Goal: Transaction & Acquisition: Purchase product/service

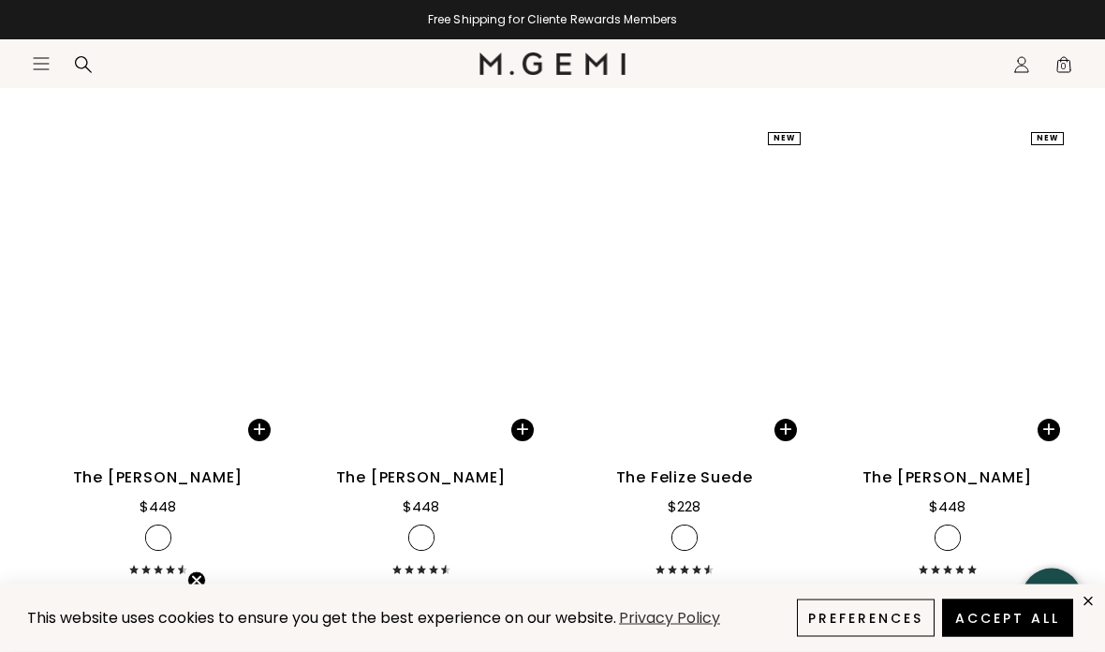
scroll to position [15947, 0]
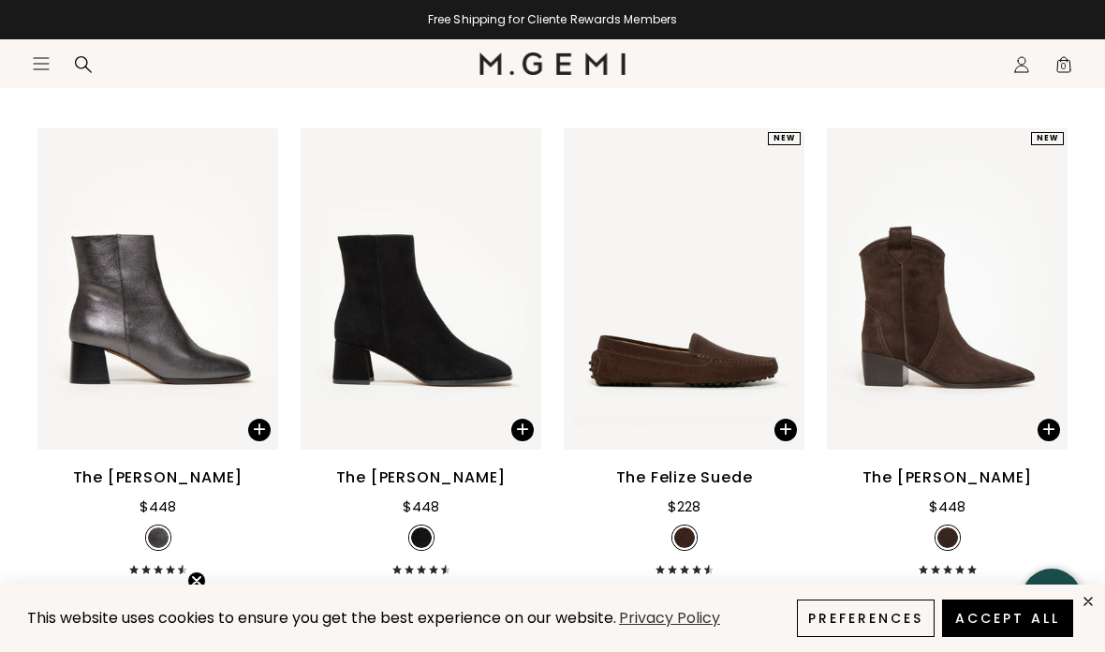
click at [1049, 297] on img at bounding box center [1043, 288] width 17 height 17
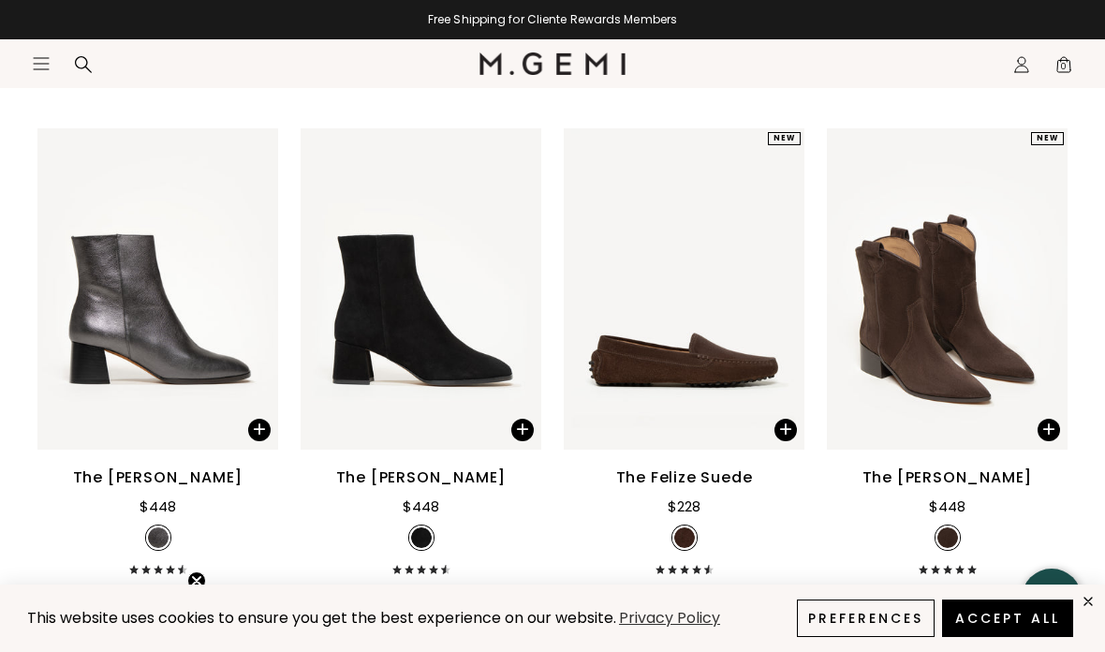
click at [1050, 297] on img at bounding box center [1043, 288] width 17 height 17
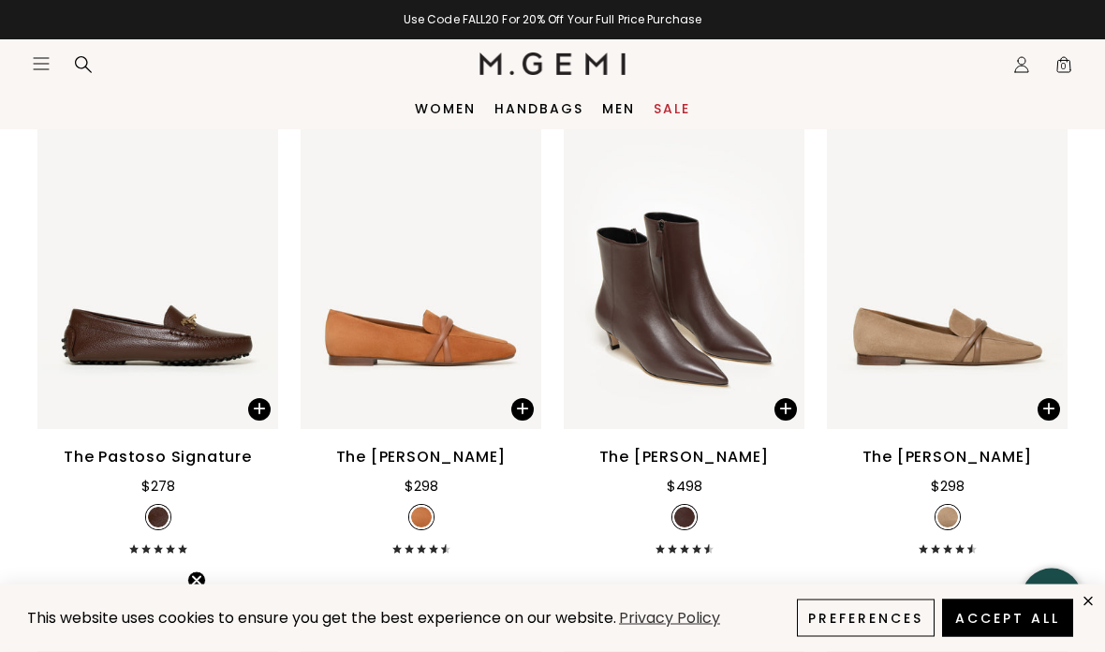
scroll to position [17403, 0]
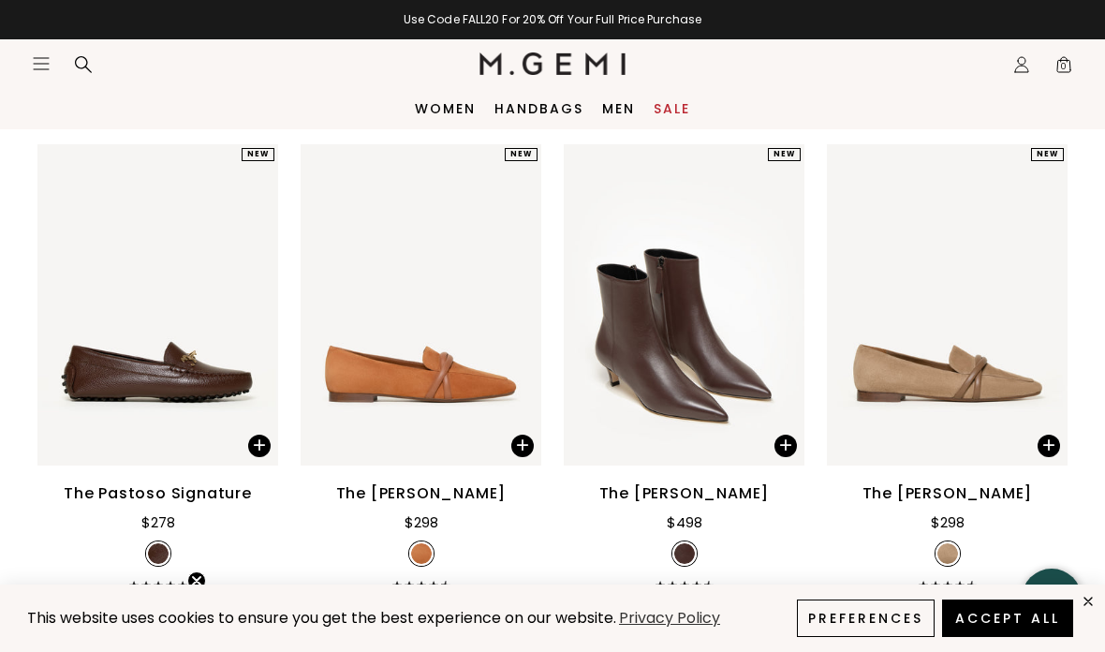
click at [540, 109] on link "Handbags" at bounding box center [539, 108] width 89 height 15
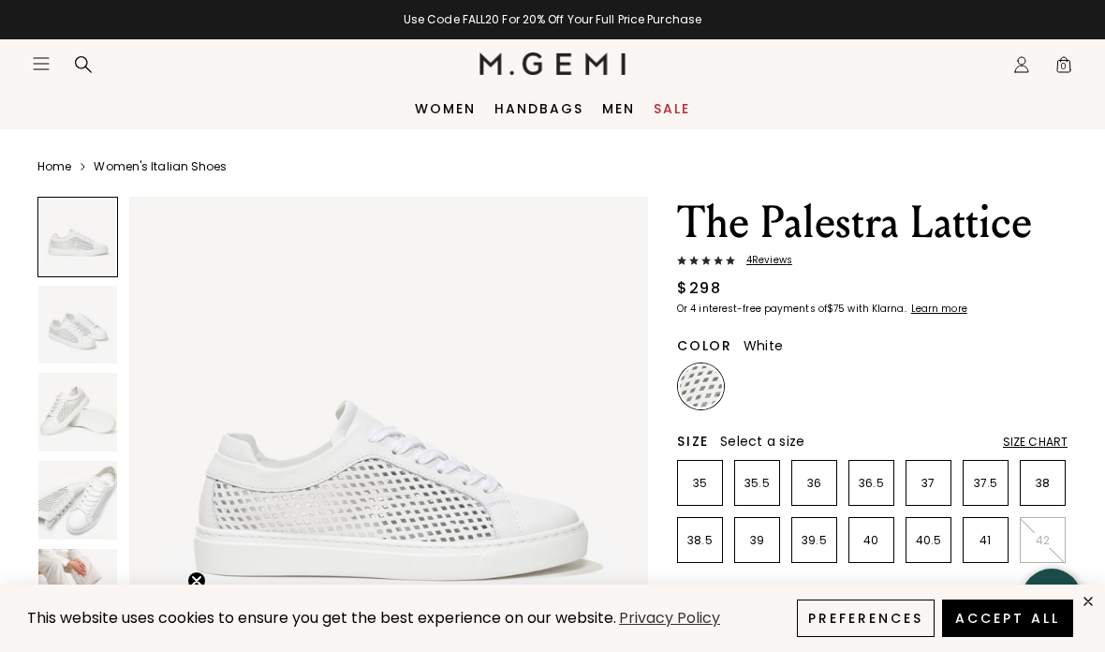
click at [762, 476] on p "35.5" at bounding box center [757, 483] width 44 height 15
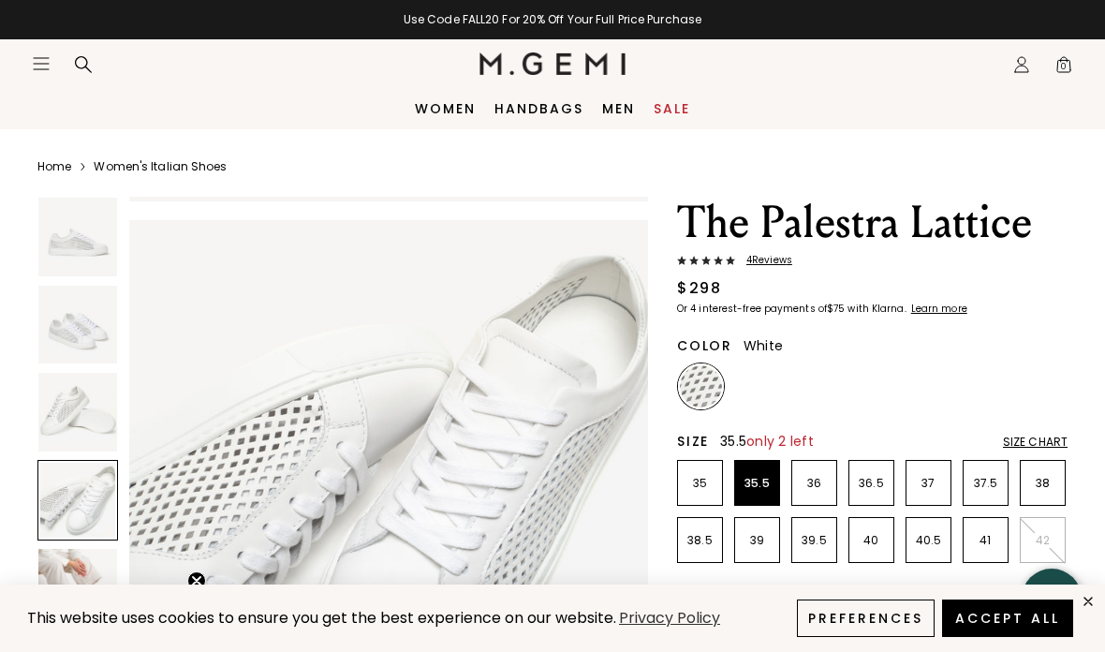
scroll to position [1178, 0]
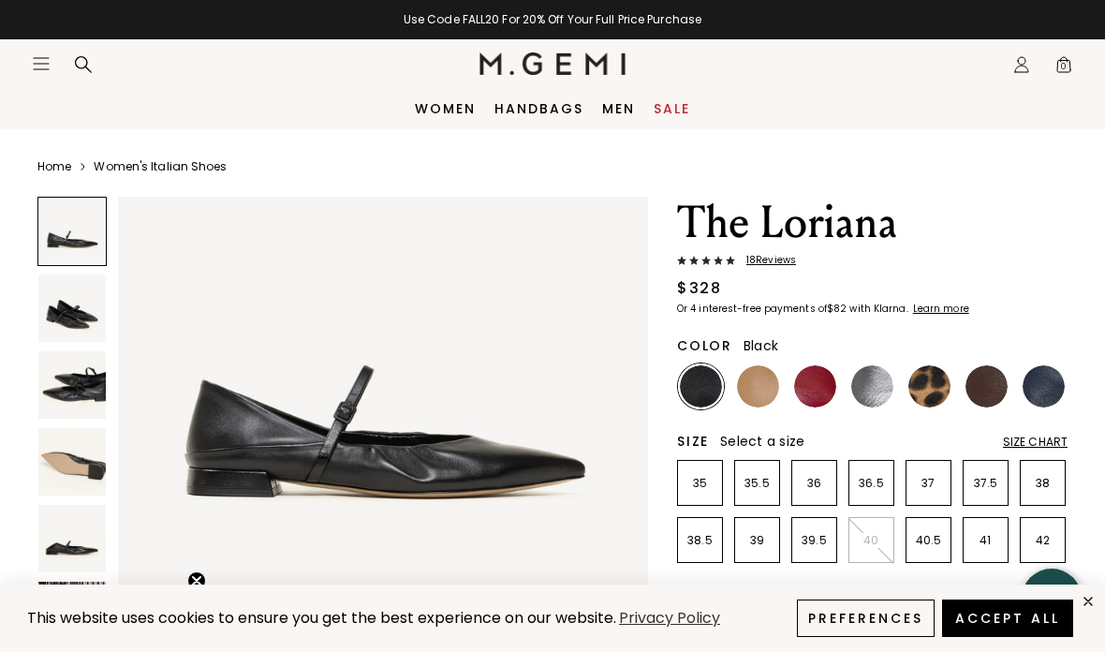
click at [82, 554] on img at bounding box center [71, 538] width 67 height 67
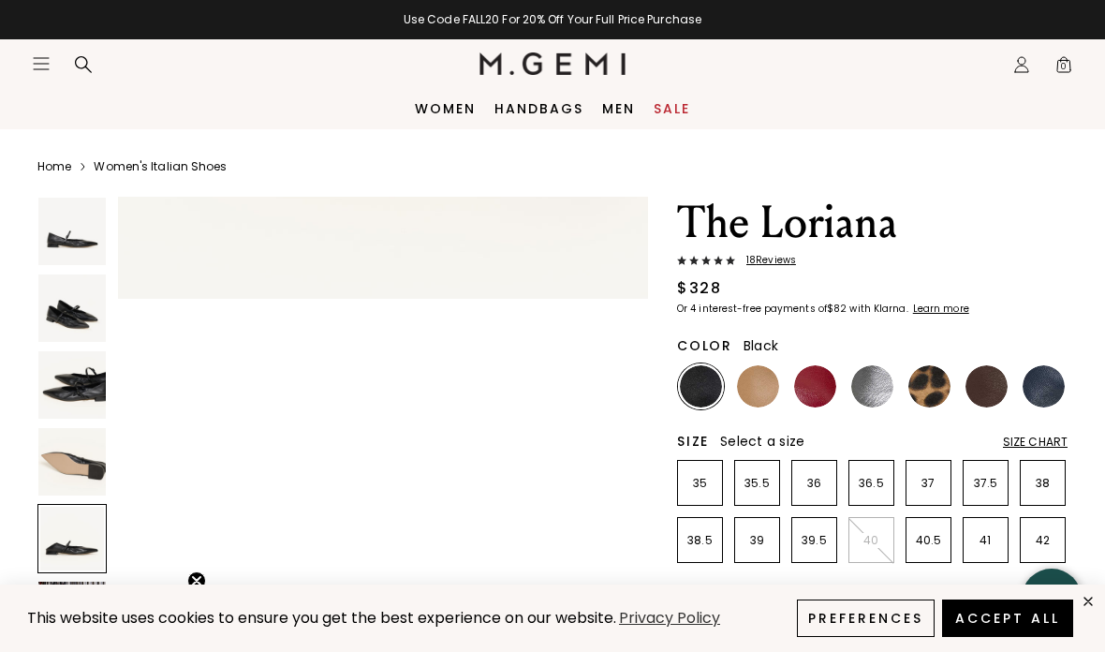
scroll to position [2196, 0]
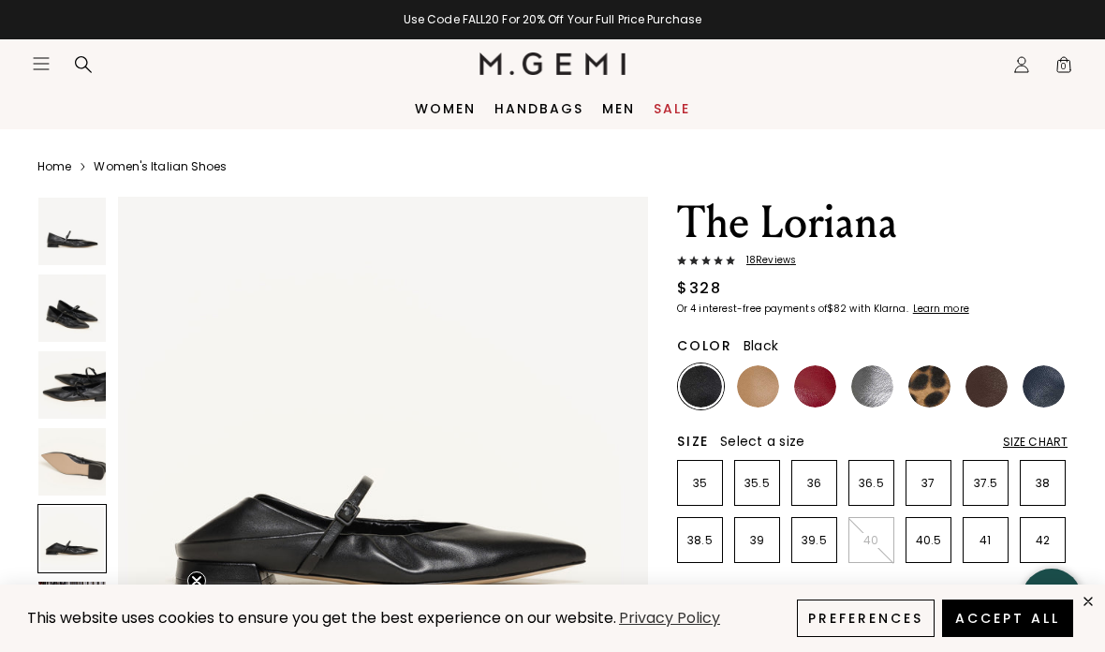
click at [90, 477] on img at bounding box center [71, 461] width 67 height 67
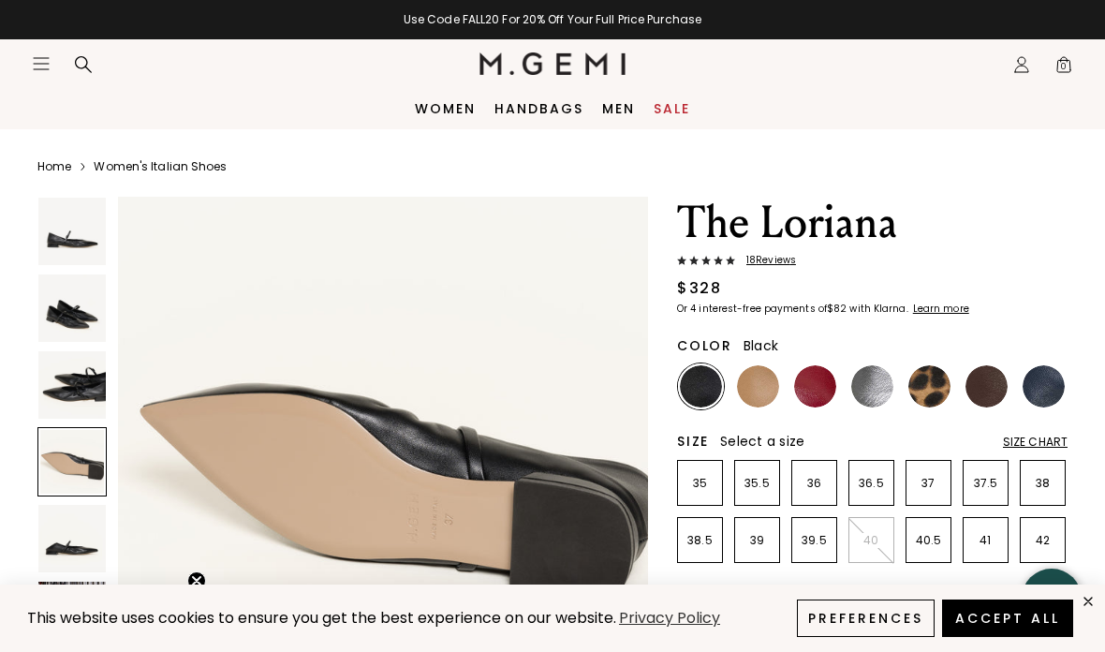
click at [92, 376] on img at bounding box center [71, 384] width 67 height 67
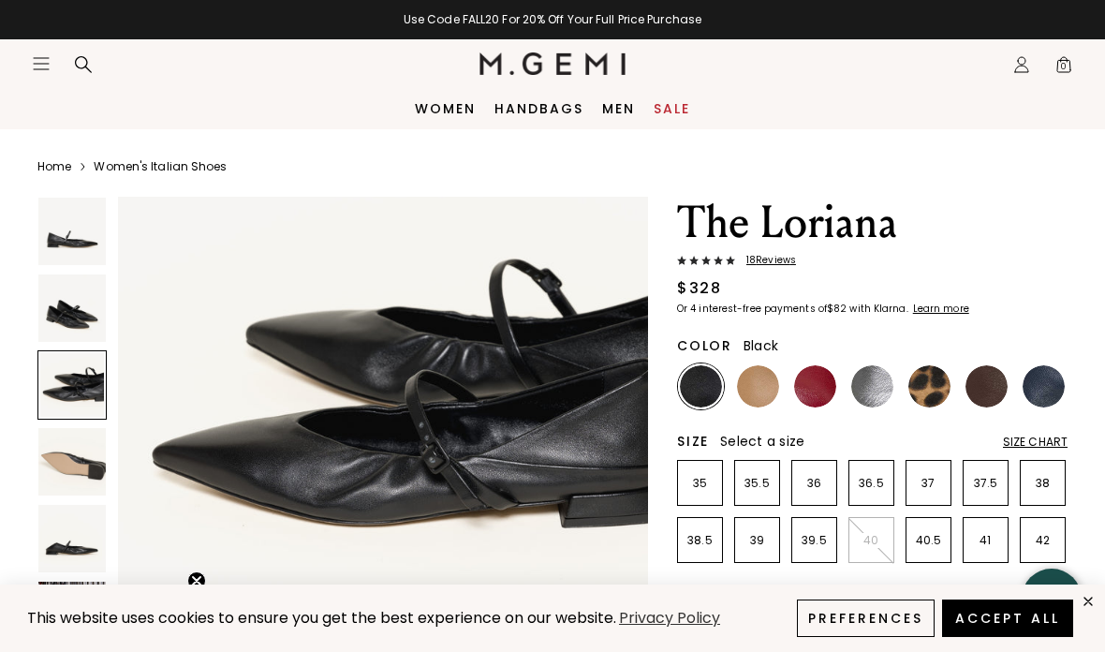
scroll to position [1098, 0]
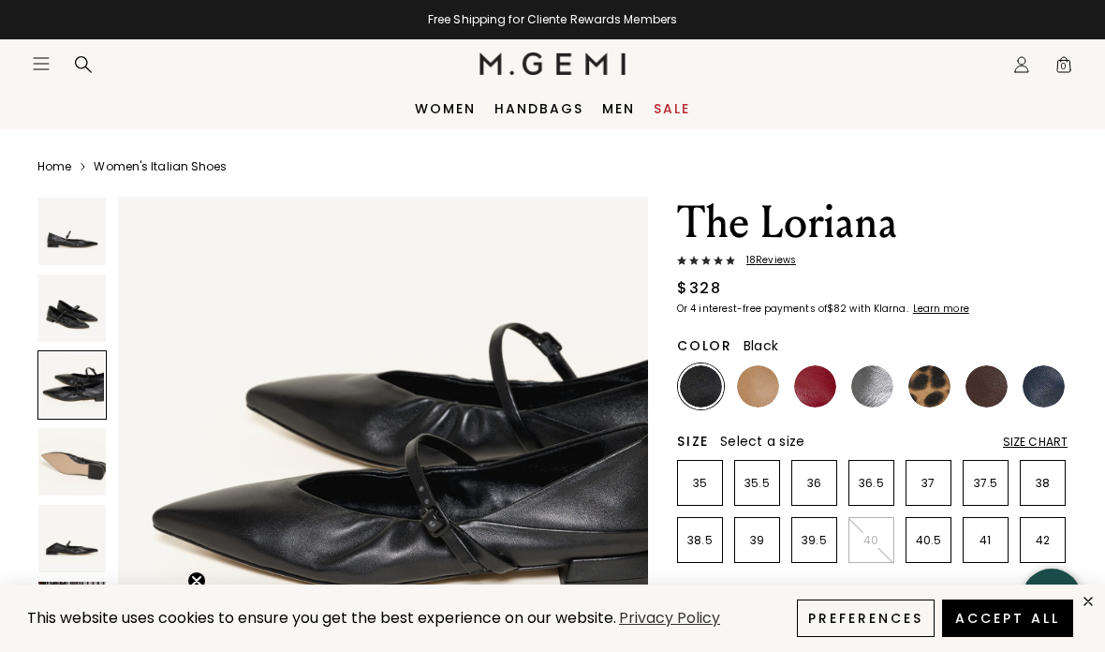
click at [77, 247] on img at bounding box center [71, 231] width 67 height 67
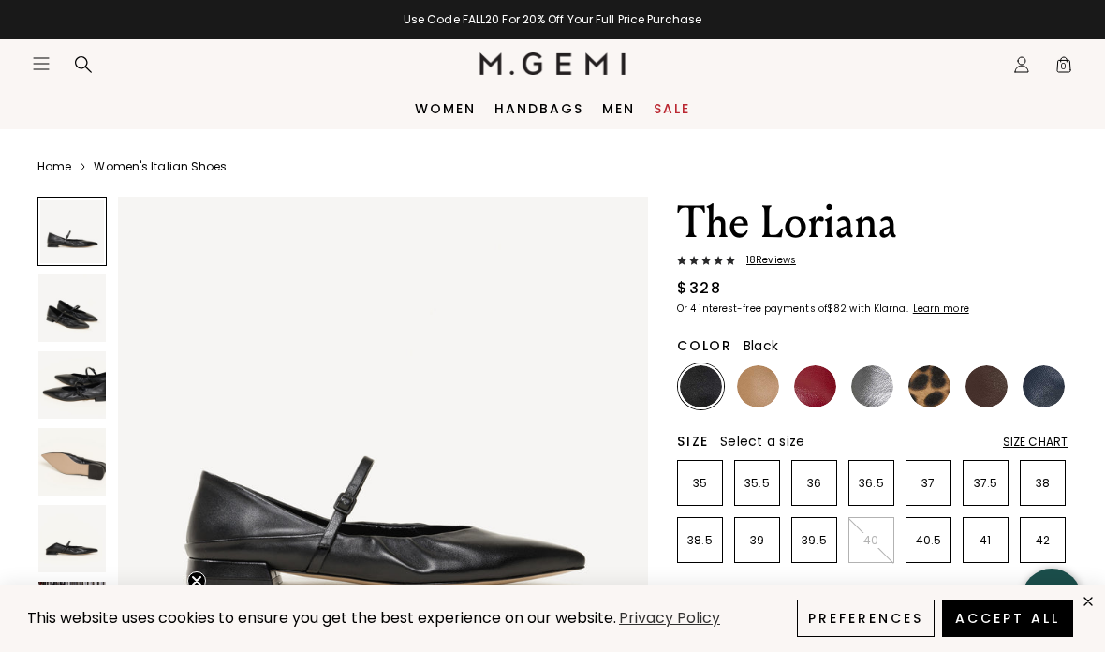
scroll to position [0, 0]
click at [760, 389] on img at bounding box center [758, 386] width 42 height 42
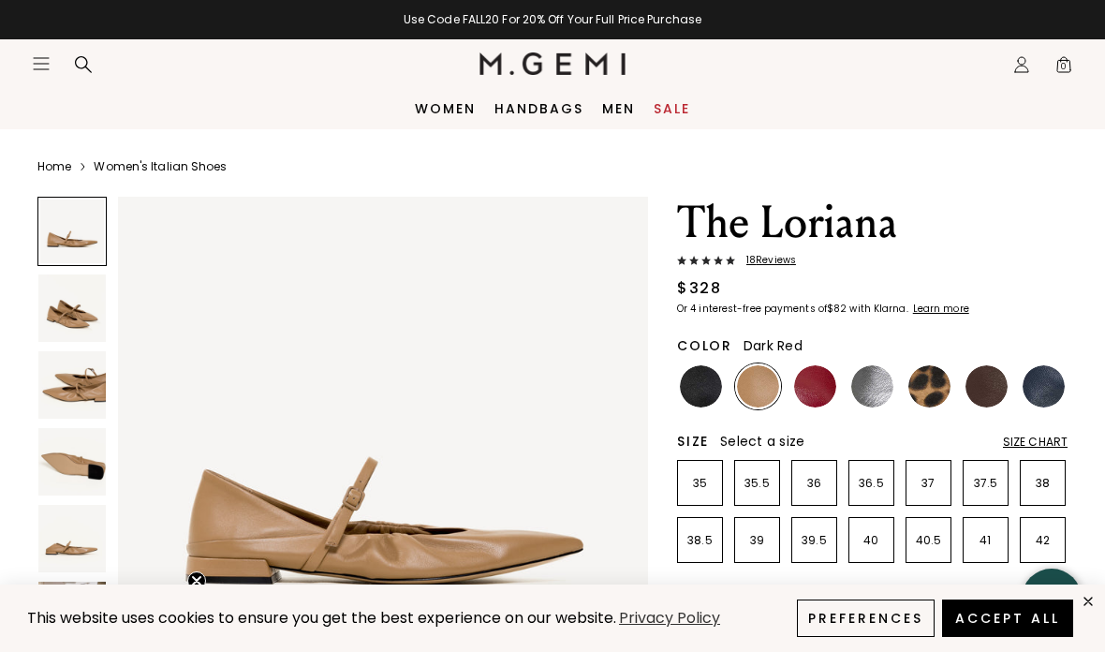
click at [799, 375] on img at bounding box center [815, 386] width 42 height 42
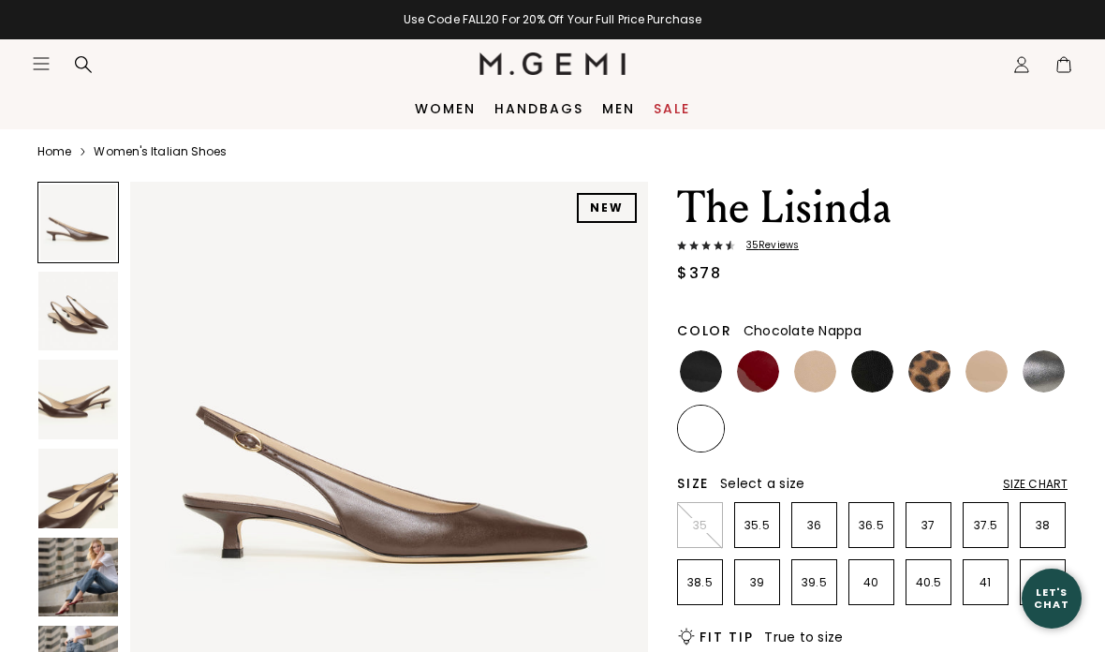
scroll to position [71, 0]
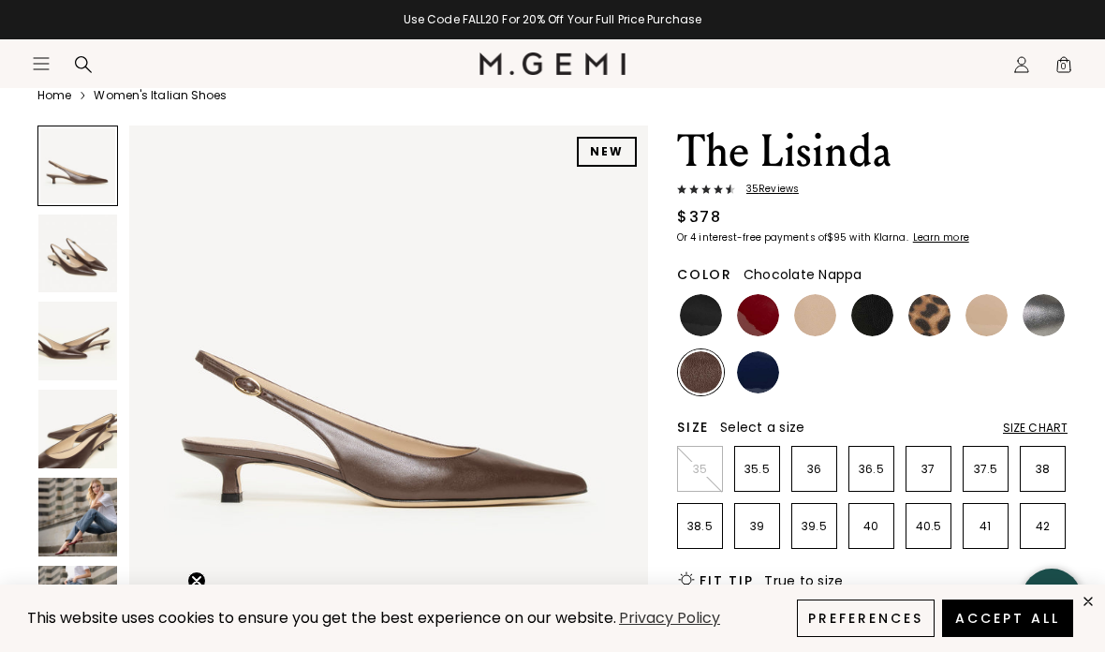
click at [94, 534] on img at bounding box center [77, 517] width 79 height 79
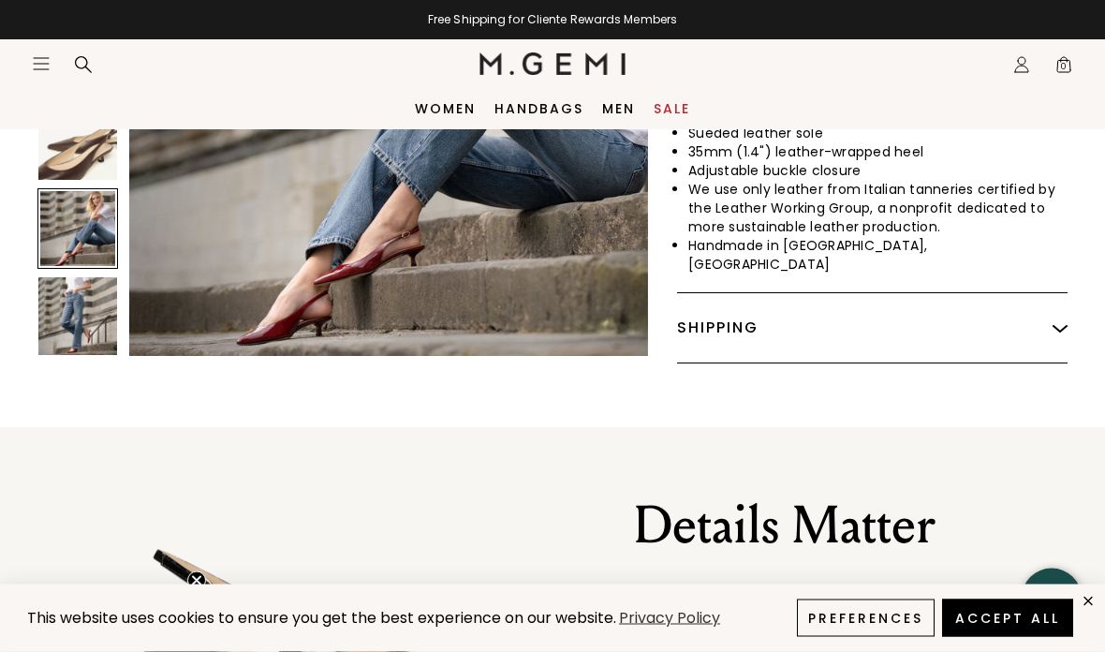
scroll to position [866, 0]
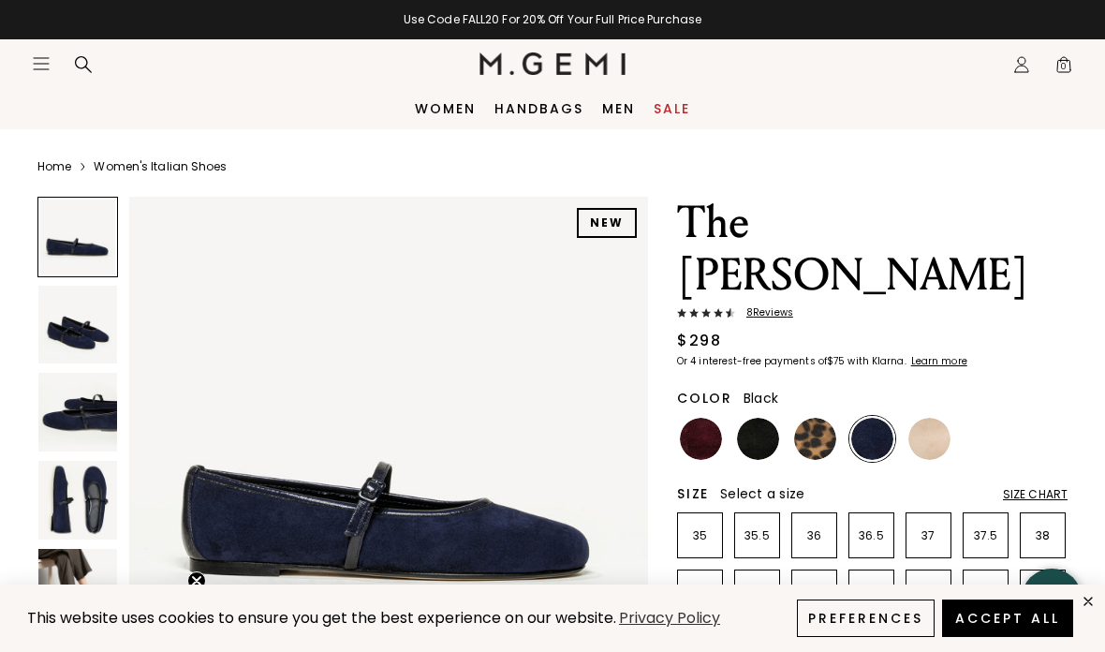
click at [772, 418] on img at bounding box center [758, 439] width 42 height 42
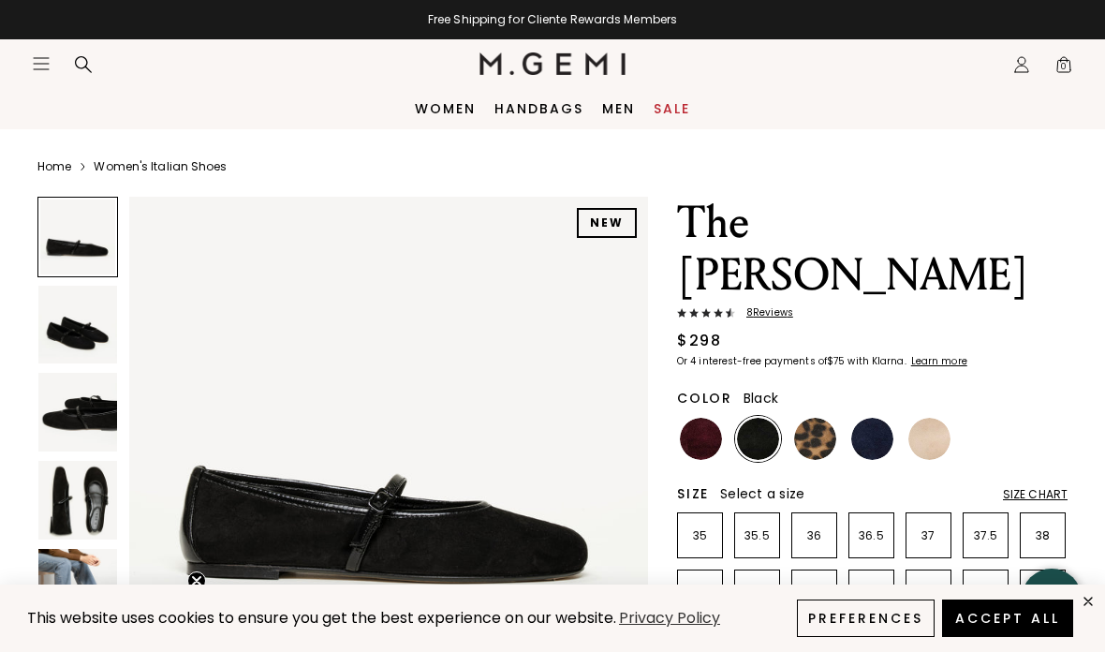
scroll to position [204, 0]
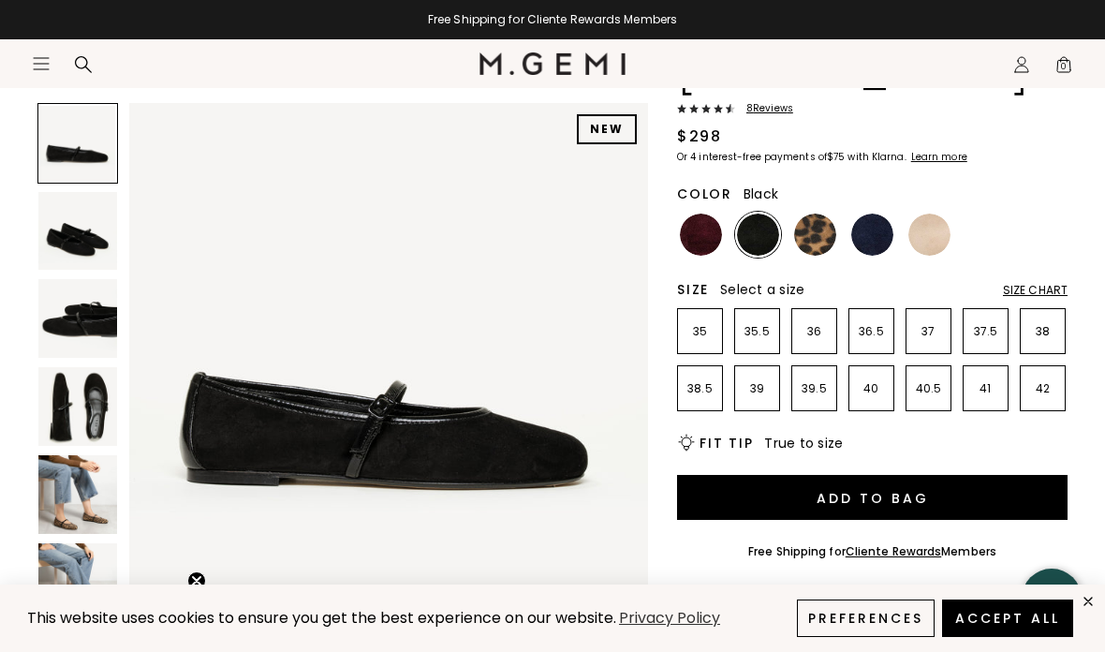
click at [87, 613] on img at bounding box center [77, 582] width 79 height 79
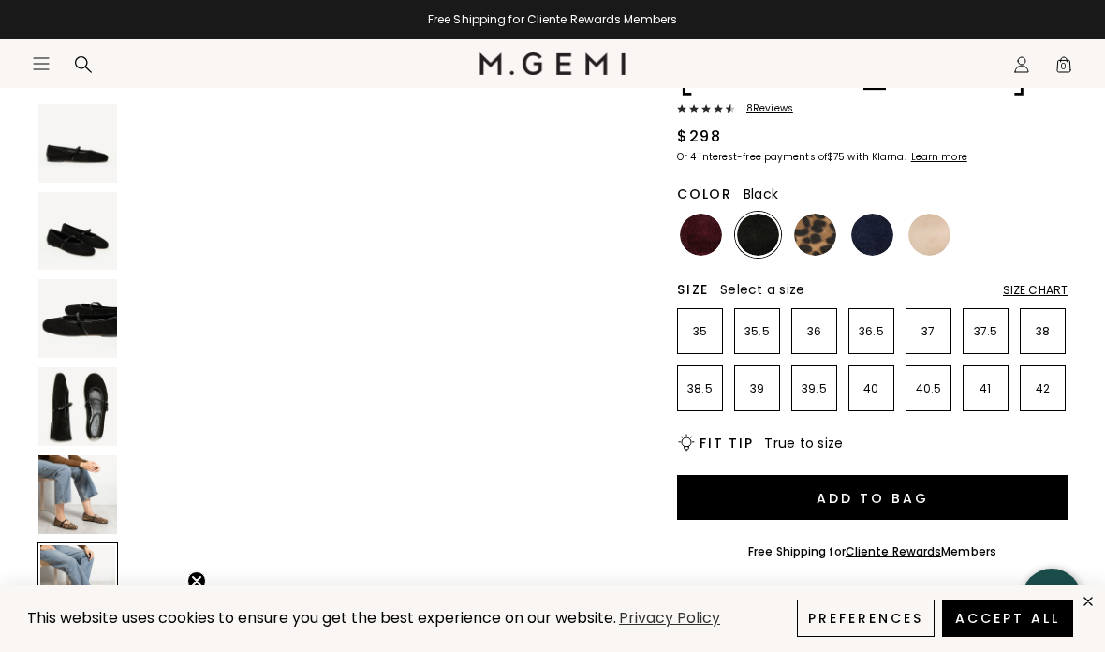
scroll to position [2689, 0]
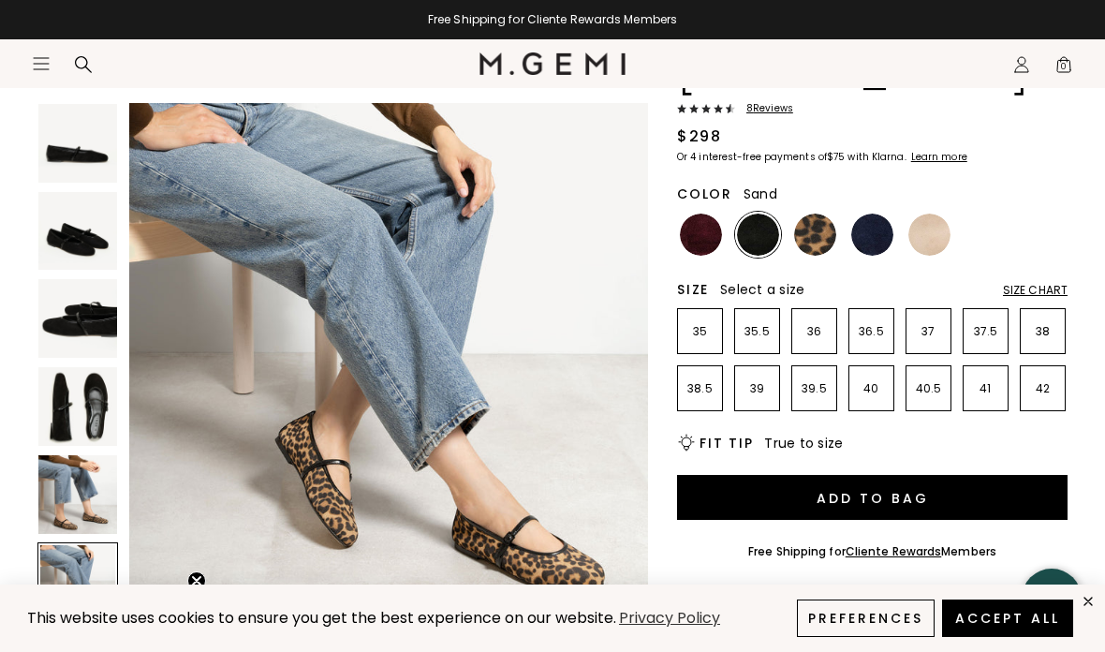
click at [935, 214] on img at bounding box center [930, 235] width 42 height 42
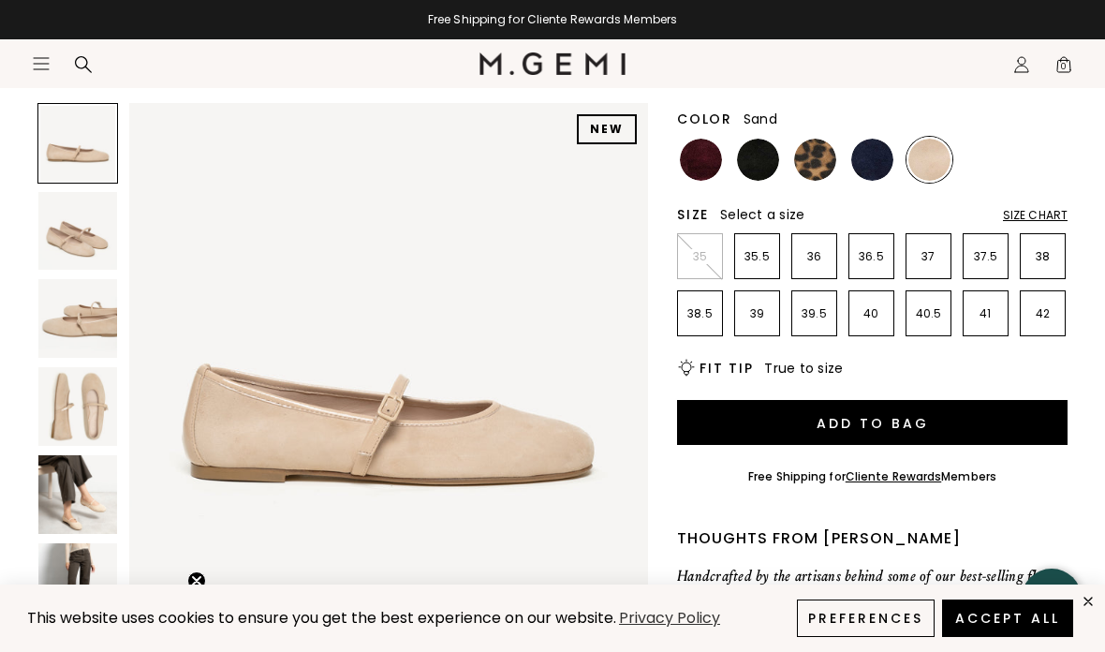
click at [888, 111] on section "Icons/20x20/hamburger@2x Women Shop All Shoes New Arrivals Bestsellers Essentia…" at bounding box center [552, 84] width 1105 height 90
click at [886, 111] on section "Icons/20x20/hamburger@2x Women Shop All Shoes New Arrivals Bestsellers Essentia…" at bounding box center [552, 84] width 1105 height 90
click at [885, 110] on section "Icons/20x20/hamburger@2x Women Shop All Shoes New Arrivals Bestsellers Essentia…" at bounding box center [552, 84] width 1105 height 90
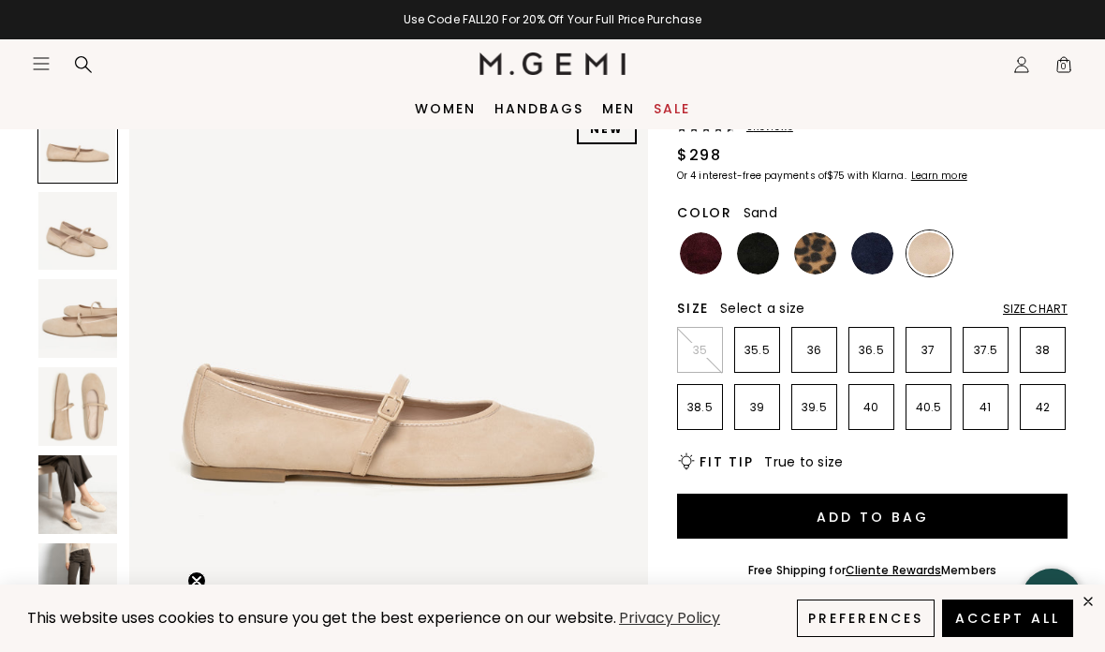
scroll to position [188, 0]
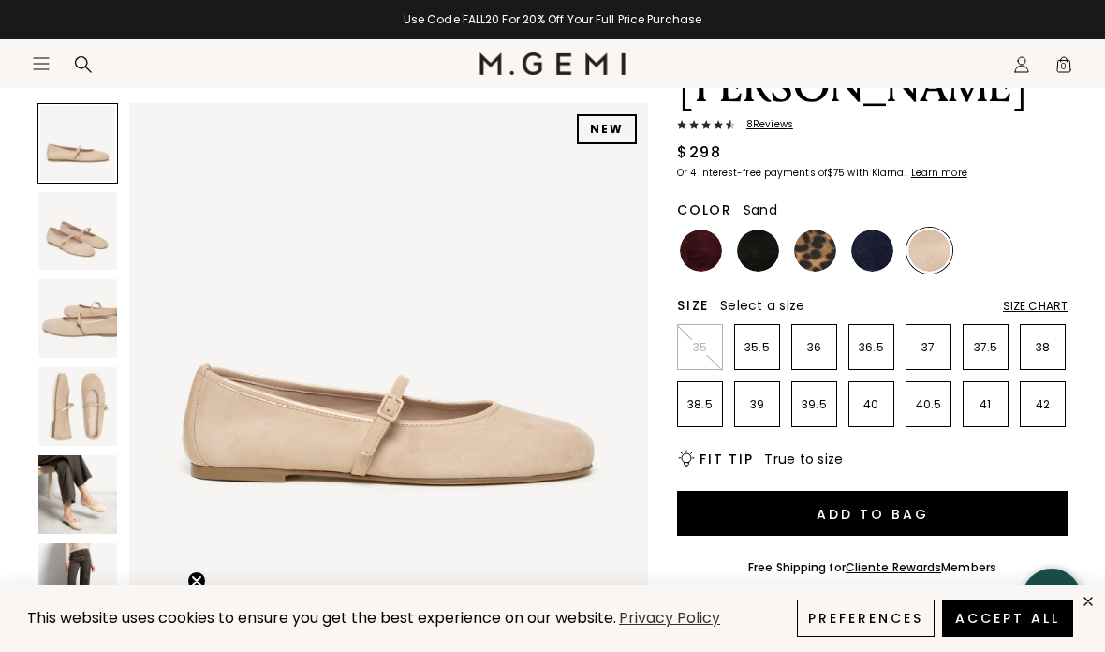
click at [870, 229] on img at bounding box center [872, 250] width 42 height 42
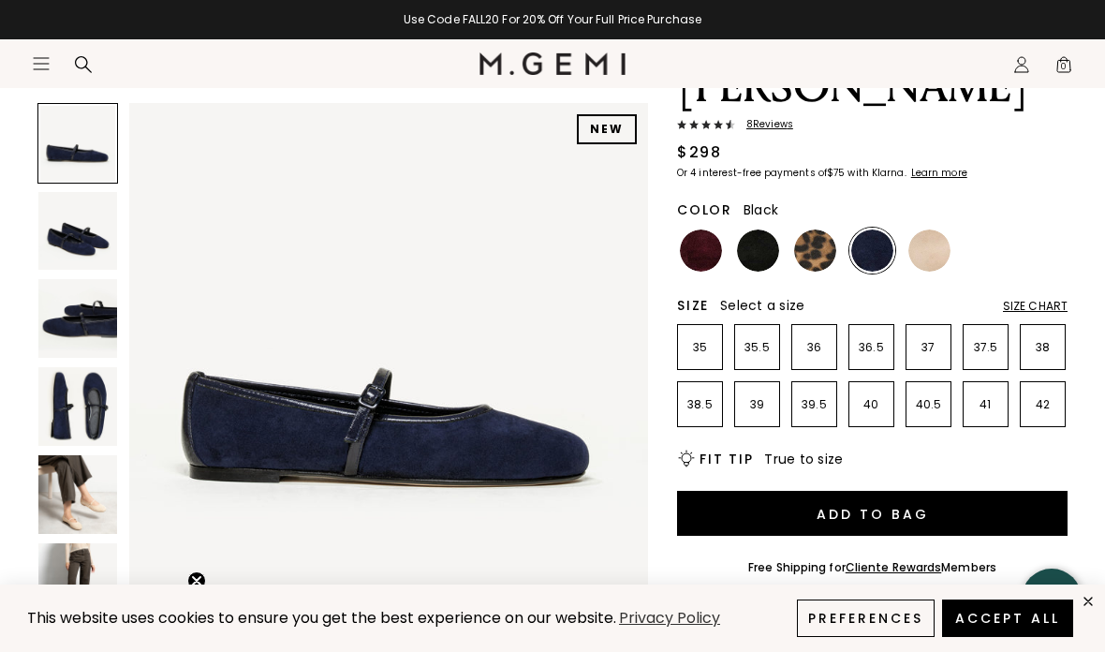
click at [768, 229] on img at bounding box center [758, 250] width 42 height 42
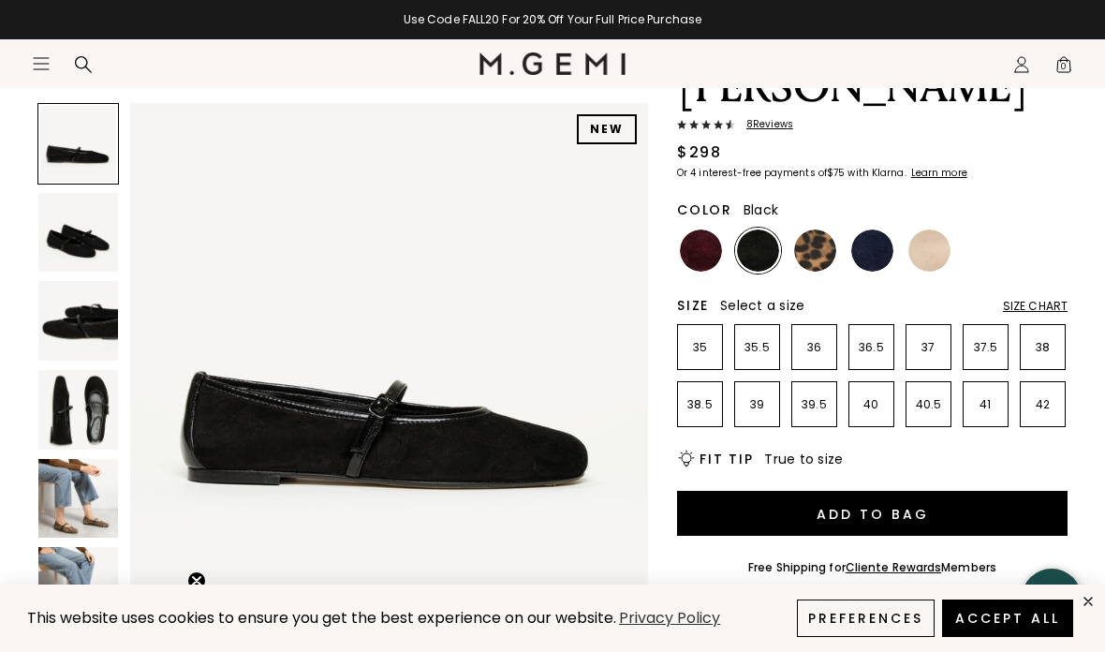
click at [718, 229] on img at bounding box center [701, 250] width 42 height 42
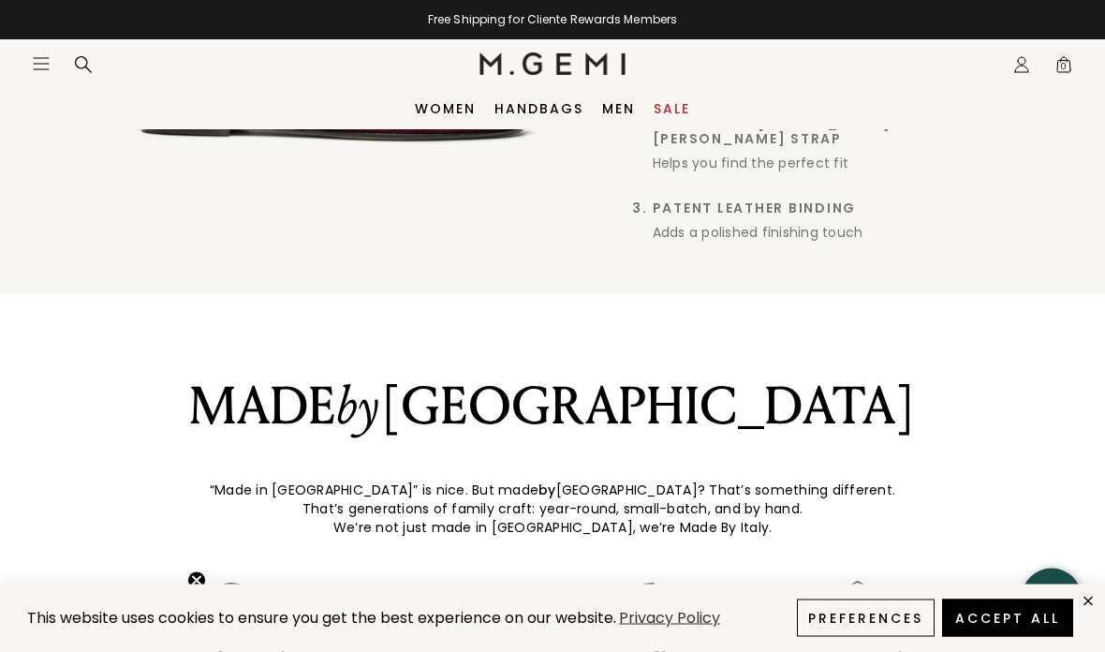
scroll to position [1567, 0]
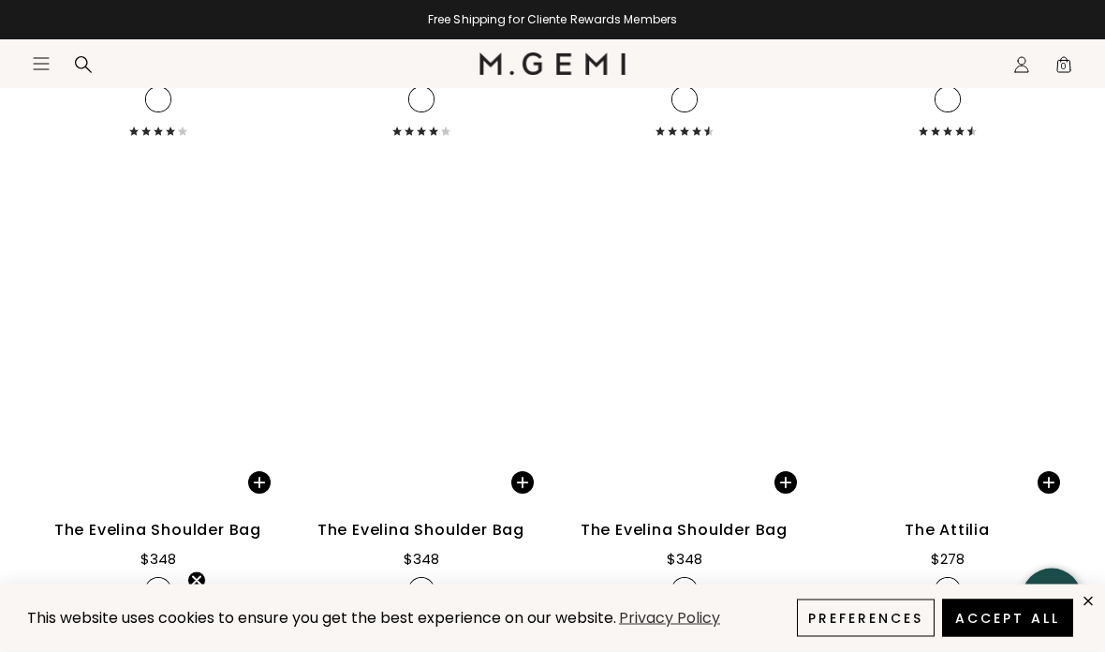
scroll to position [2853, 0]
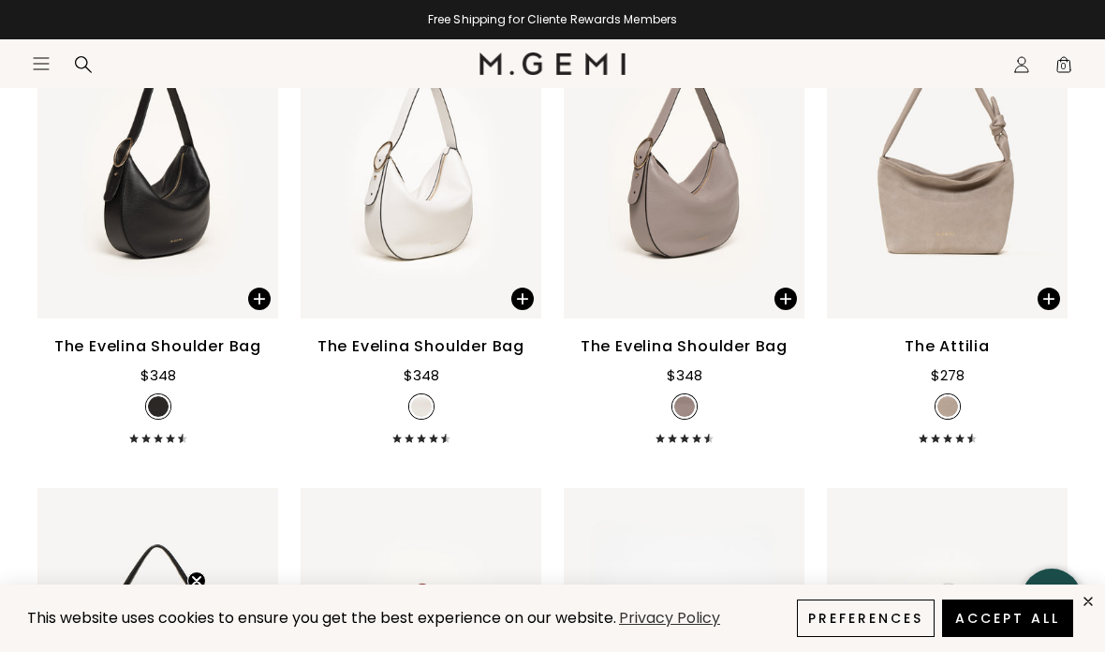
click at [1049, 163] on img at bounding box center [947, 157] width 241 height 321
click at [1046, 167] on img at bounding box center [1043, 158] width 17 height 17
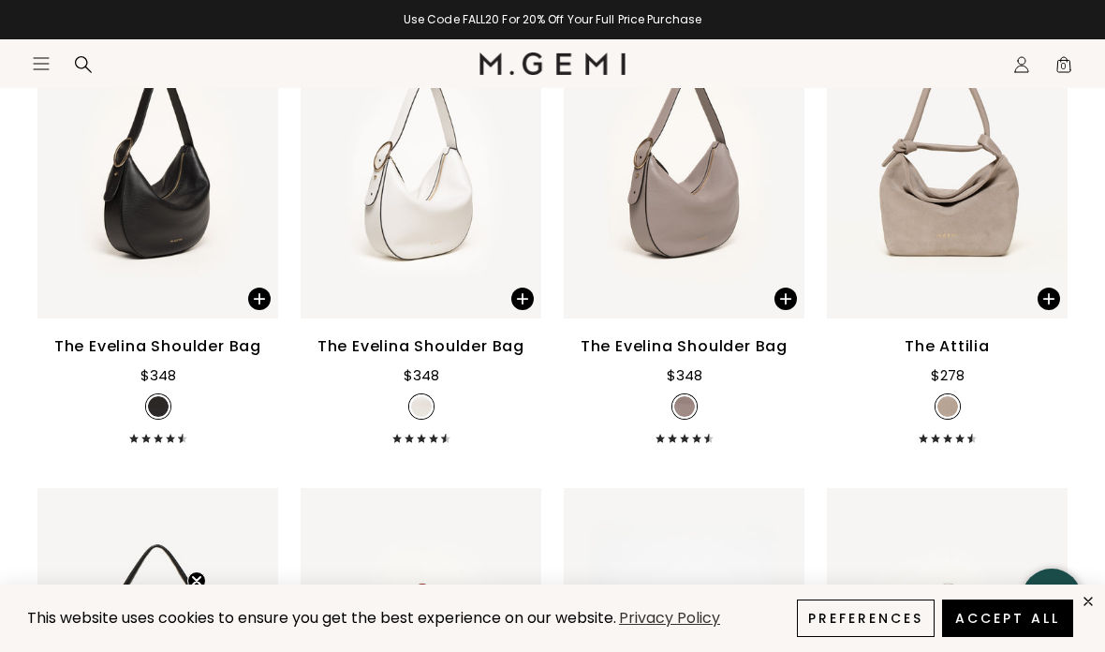
click at [1042, 167] on img at bounding box center [1043, 158] width 17 height 17
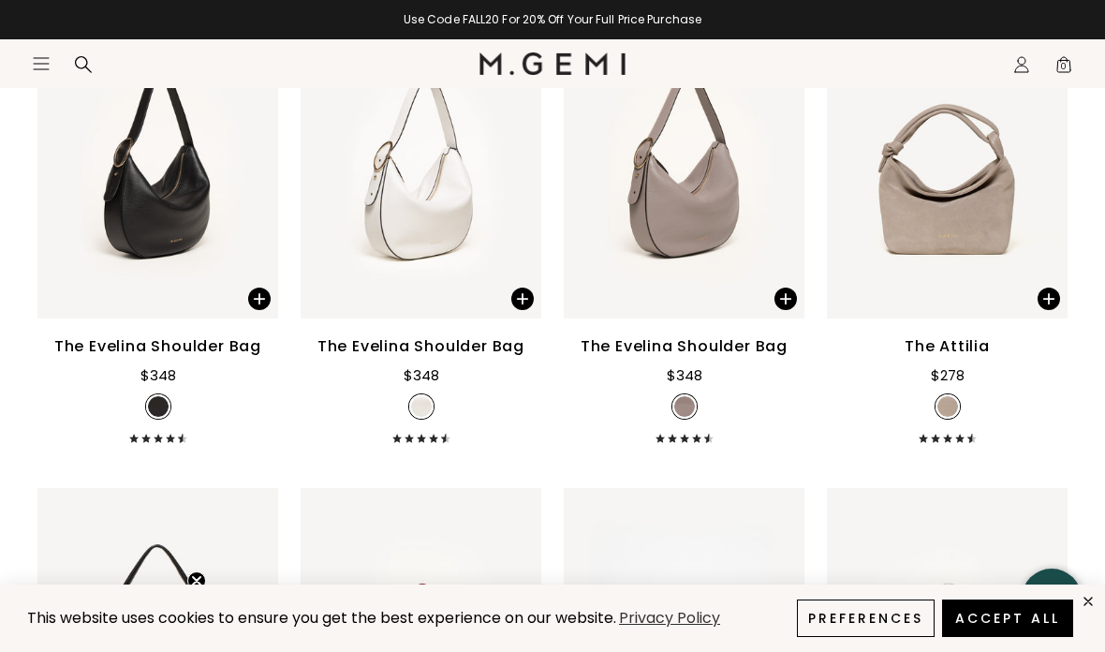
click at [1036, 167] on img at bounding box center [1043, 158] width 17 height 17
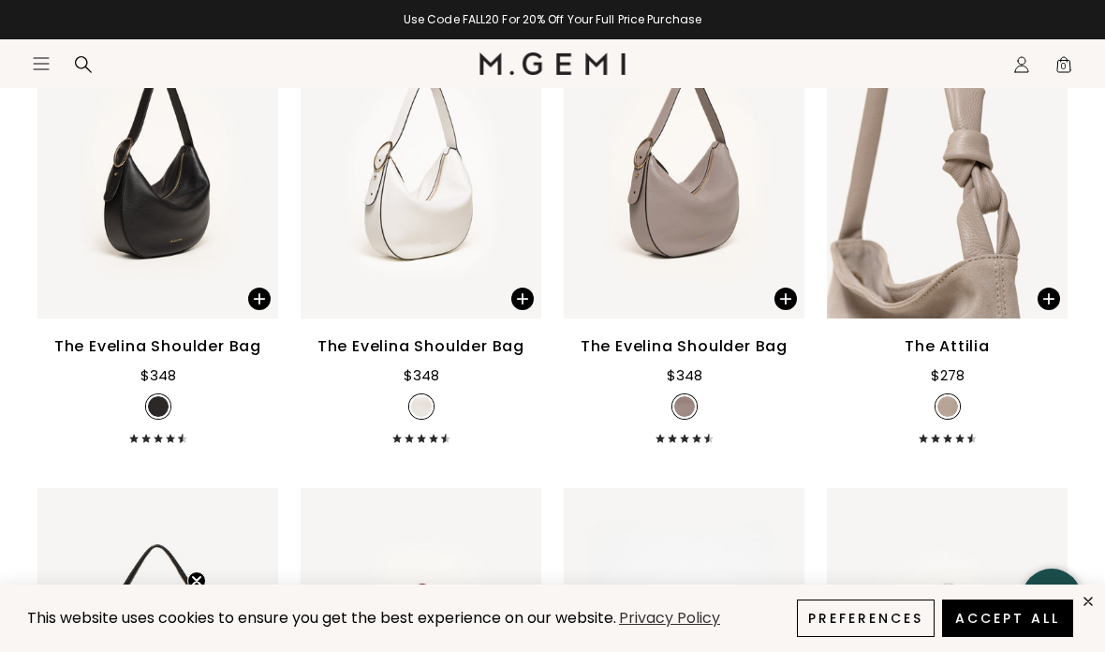
click at [1044, 167] on img at bounding box center [1043, 158] width 17 height 17
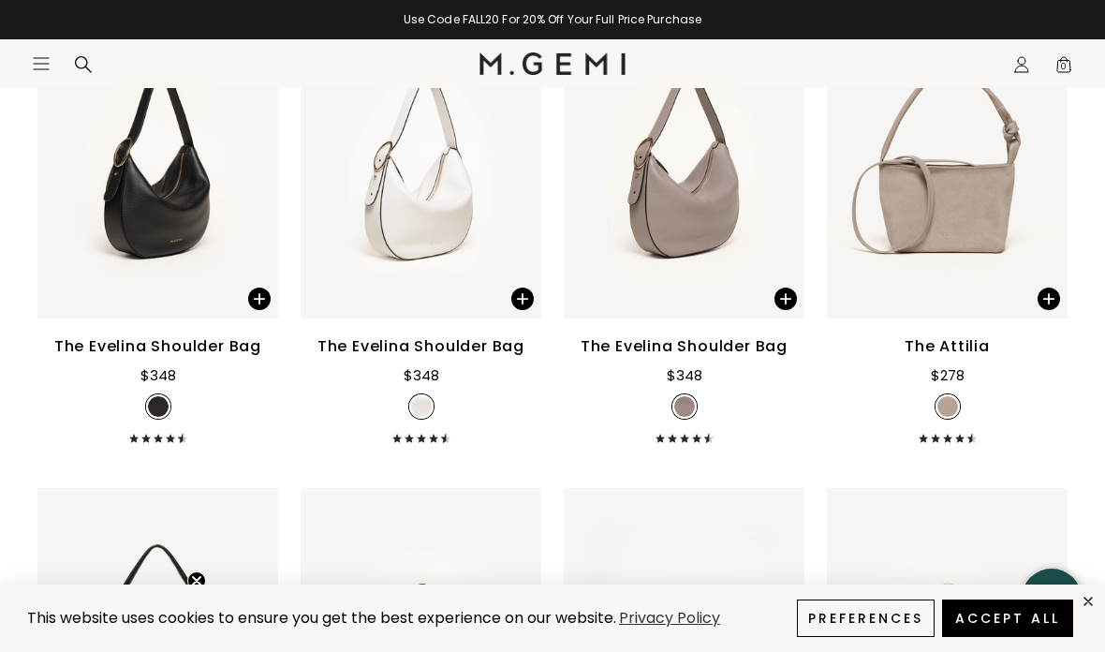
click at [1038, 167] on img at bounding box center [1043, 158] width 17 height 17
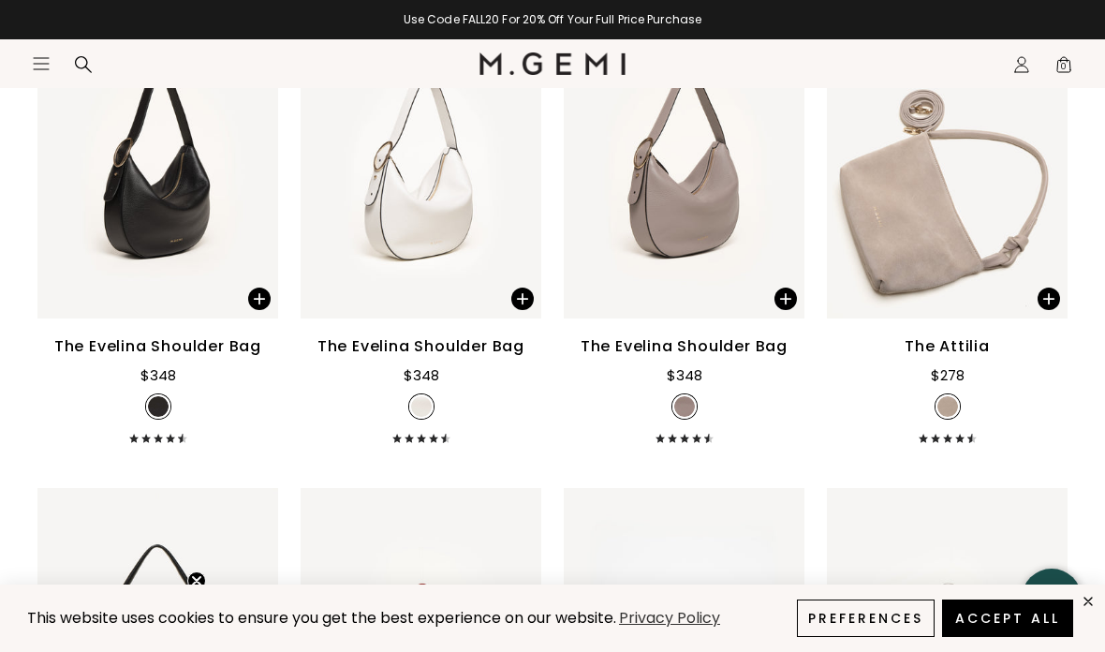
click at [1043, 167] on img at bounding box center [1043, 158] width 17 height 17
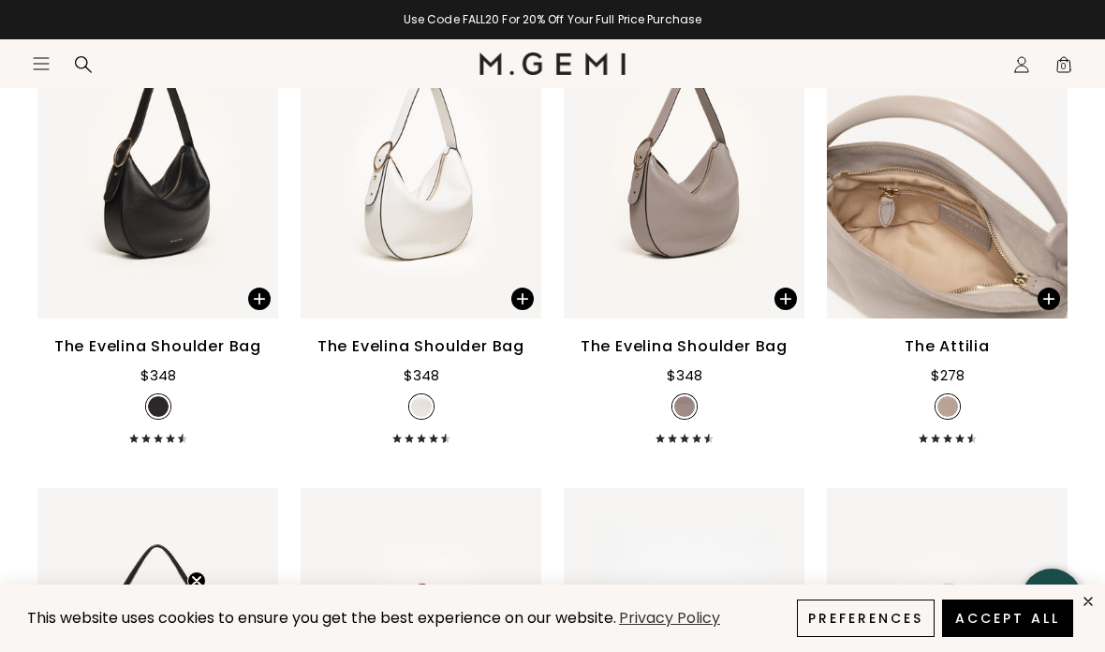
click at [1043, 167] on img at bounding box center [1043, 158] width 17 height 17
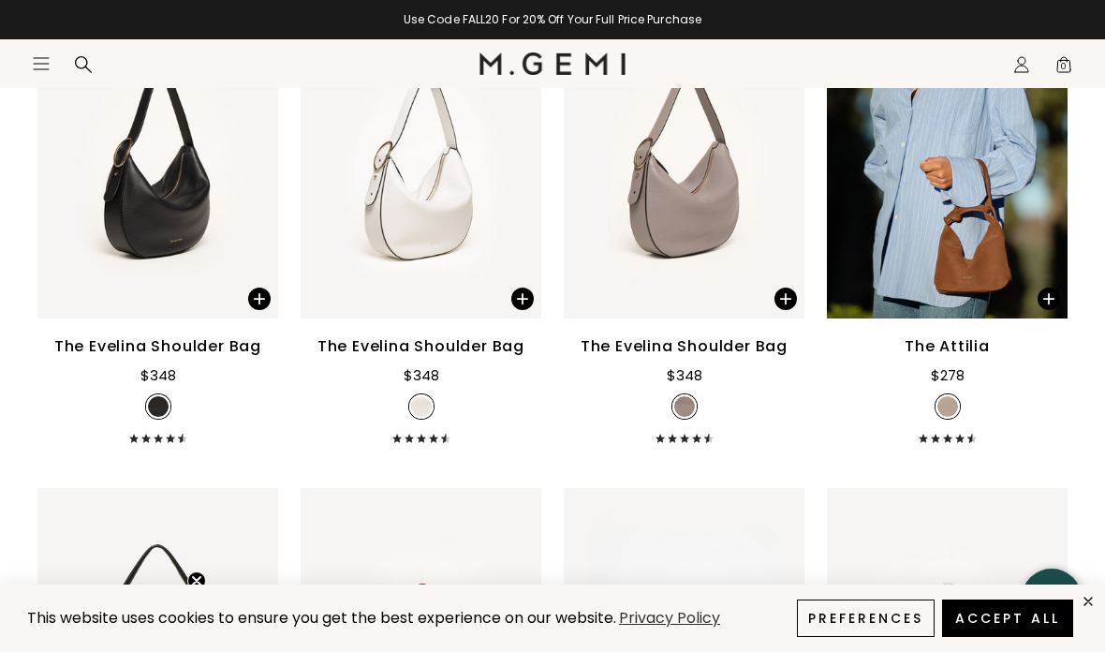
click at [1045, 167] on img at bounding box center [1043, 158] width 17 height 17
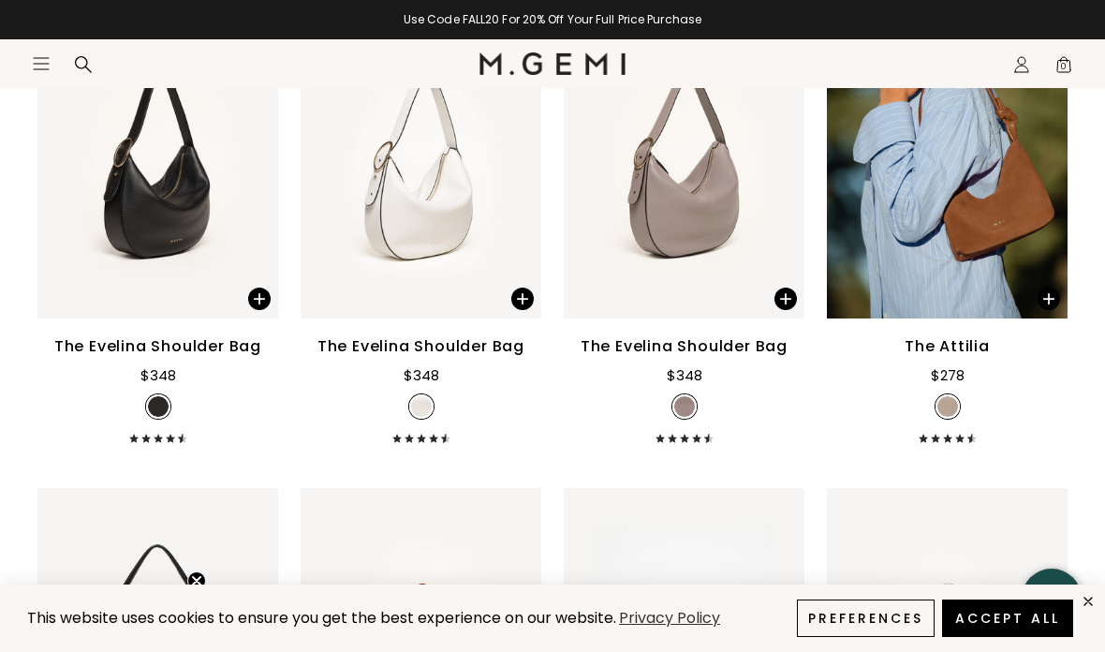
click at [1046, 167] on img at bounding box center [1043, 158] width 17 height 17
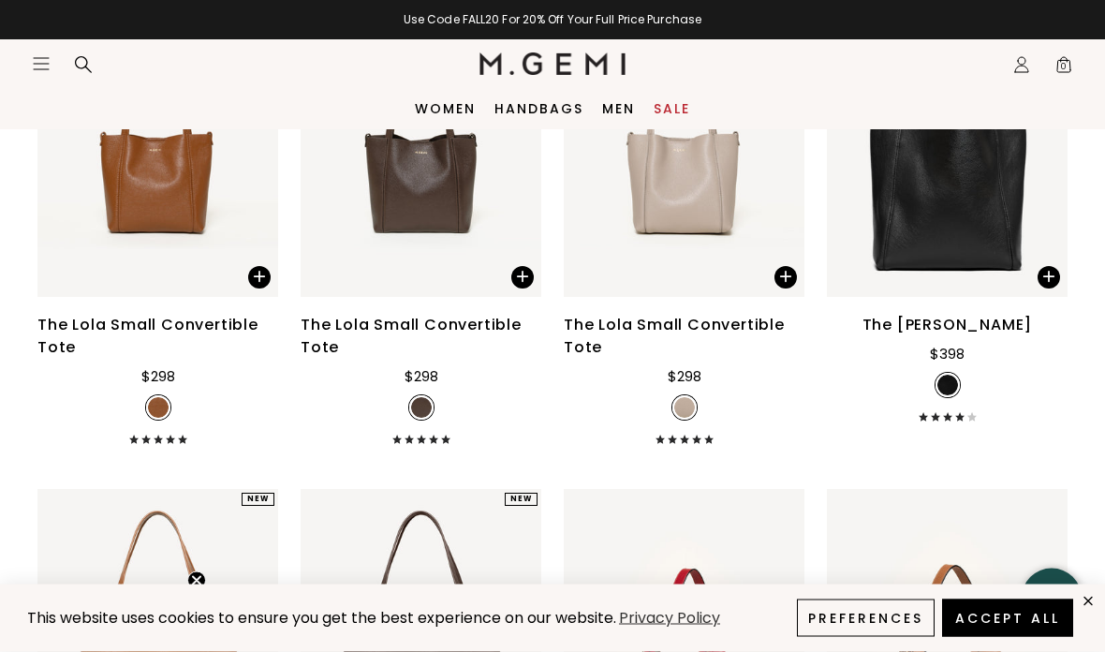
scroll to position [1651, 0]
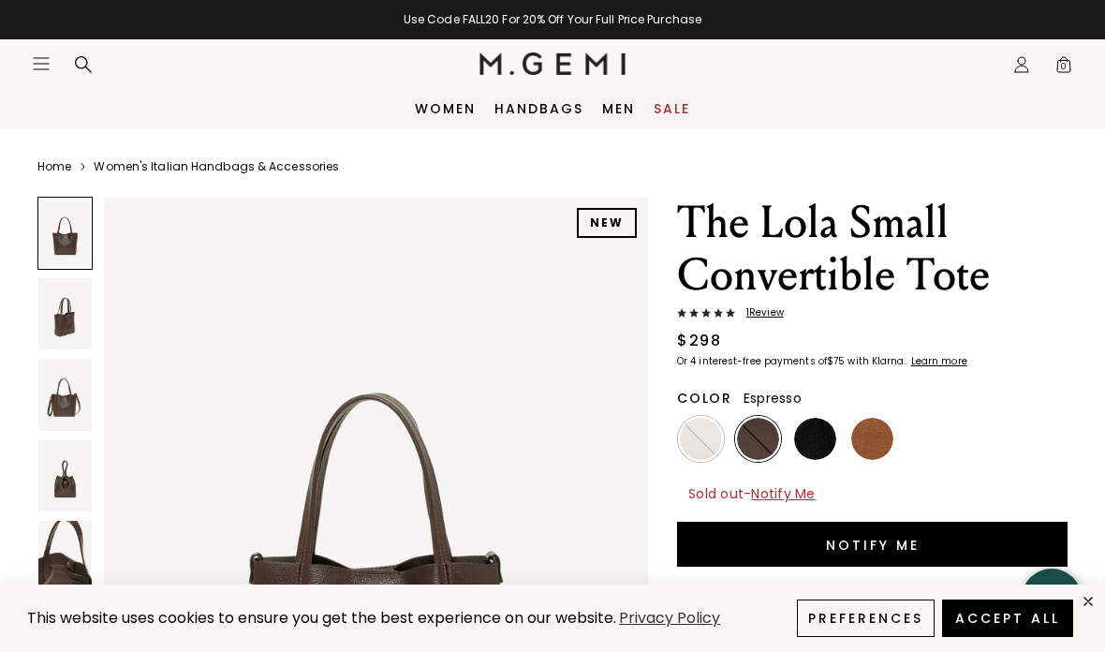
scroll to position [84, 0]
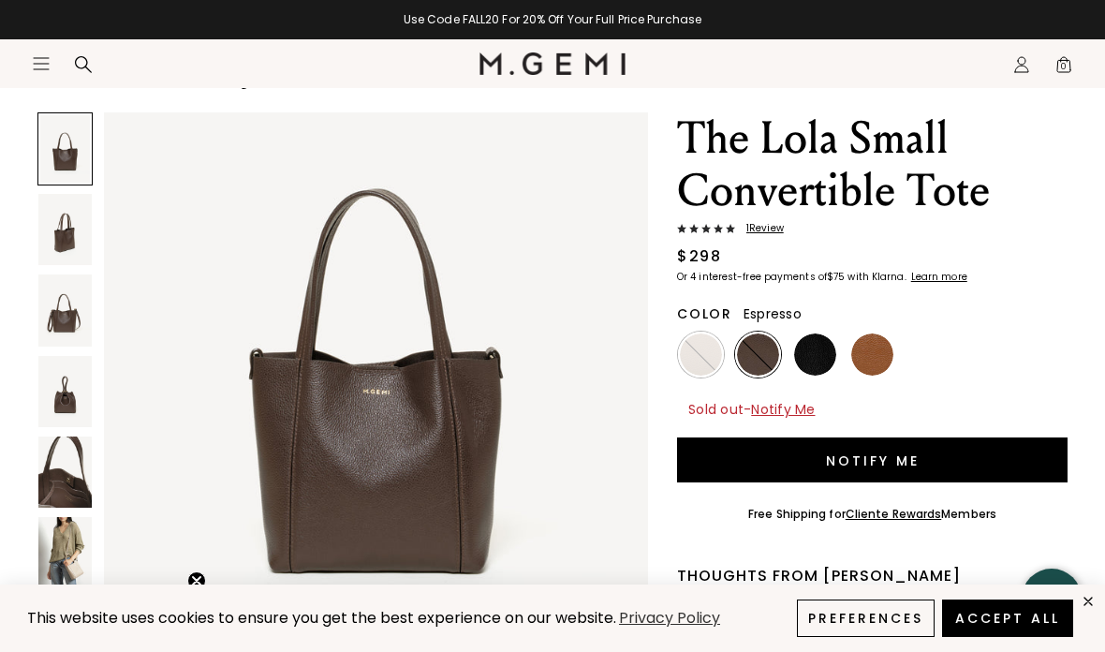
click at [81, 634] on img at bounding box center [64, 633] width 53 height 71
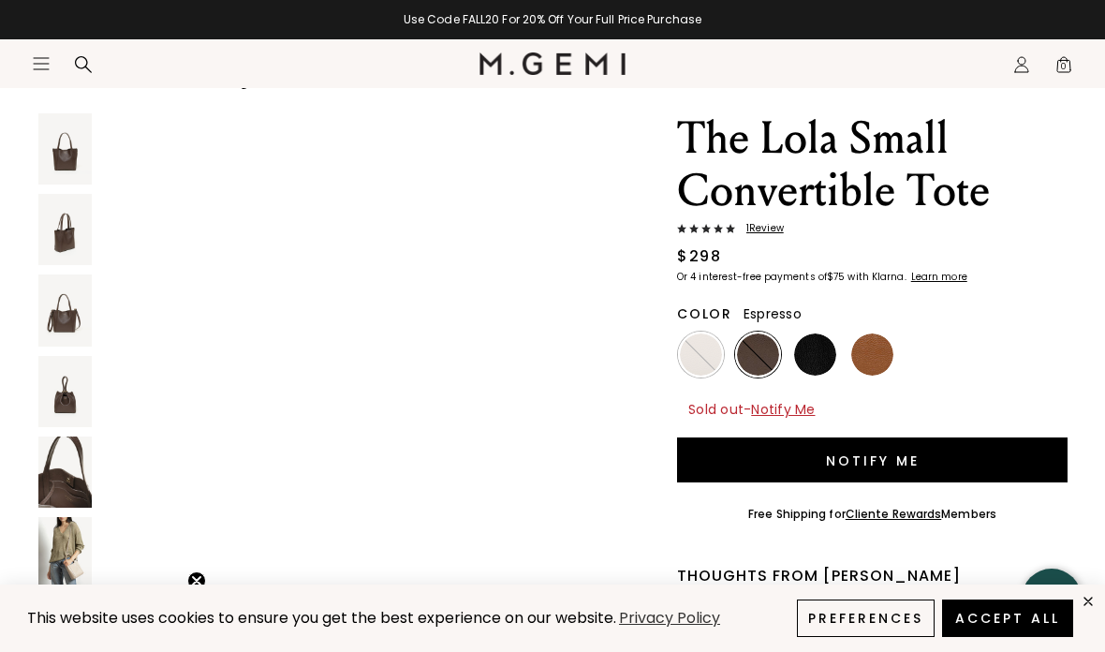
scroll to position [4464, 0]
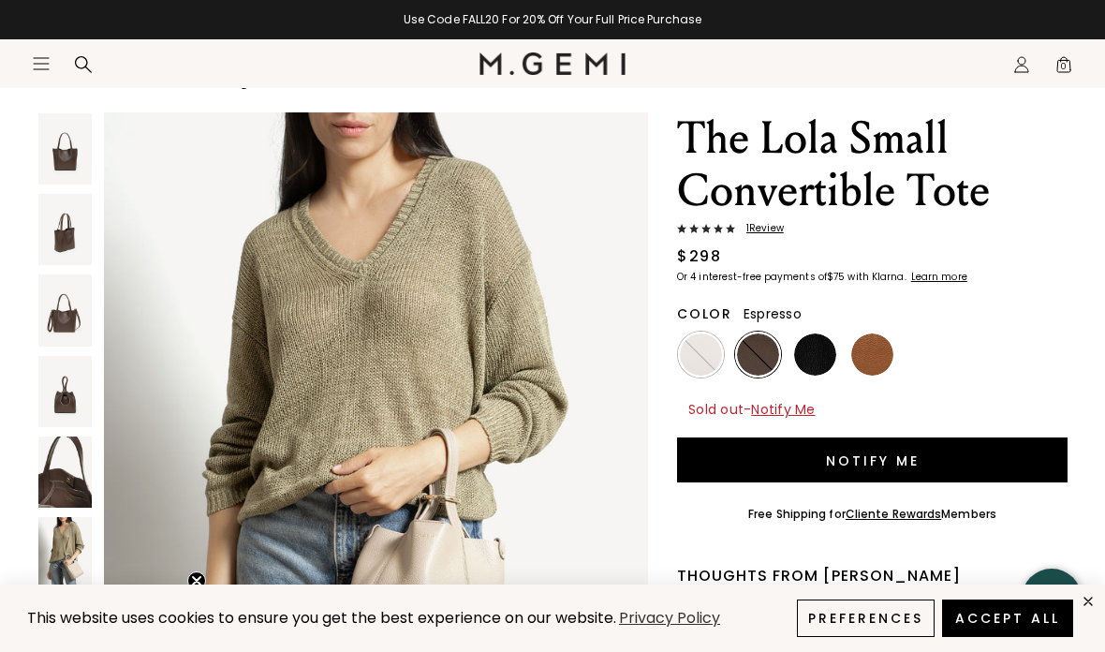
click at [76, 542] on img at bounding box center [64, 552] width 53 height 71
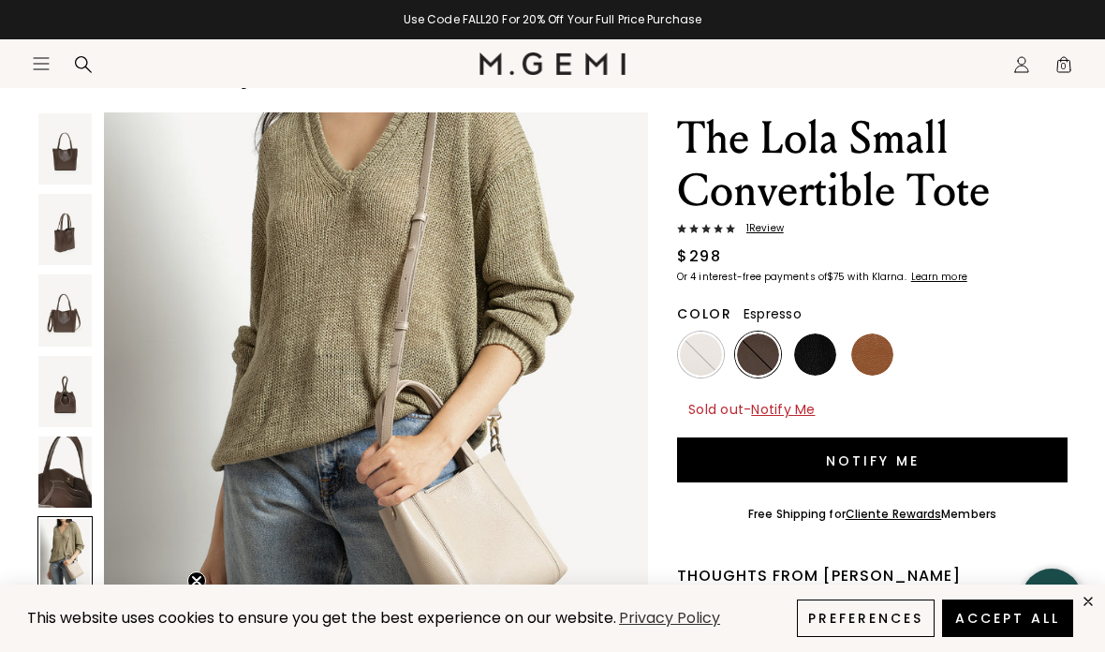
scroll to position [3721, 0]
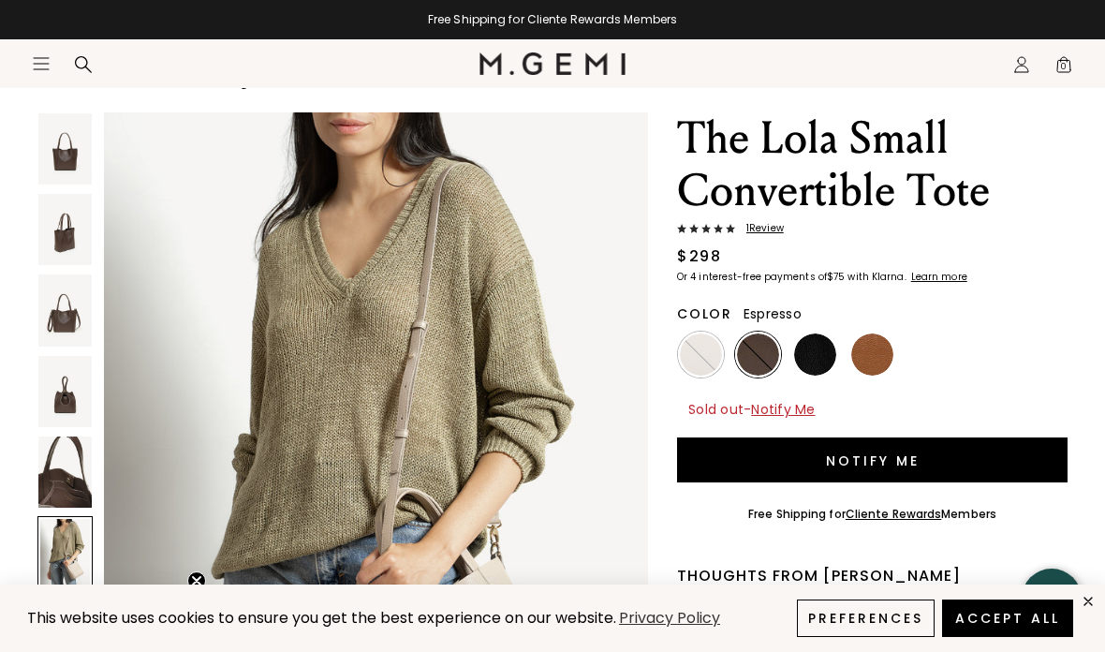
click at [67, 649] on img at bounding box center [64, 633] width 53 height 71
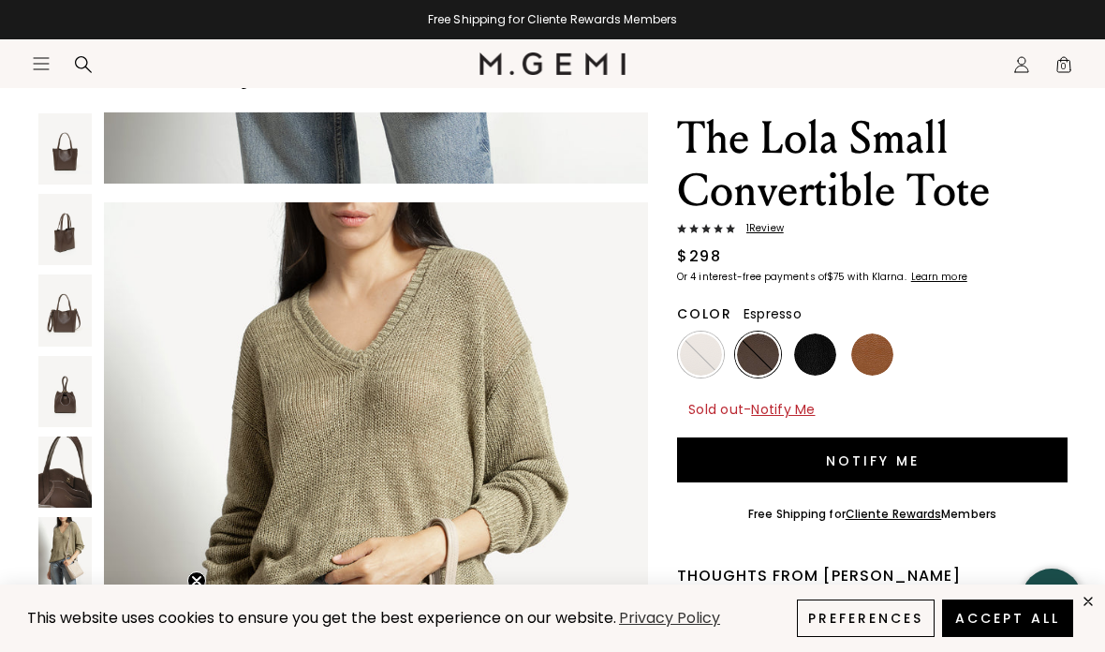
scroll to position [4464, 0]
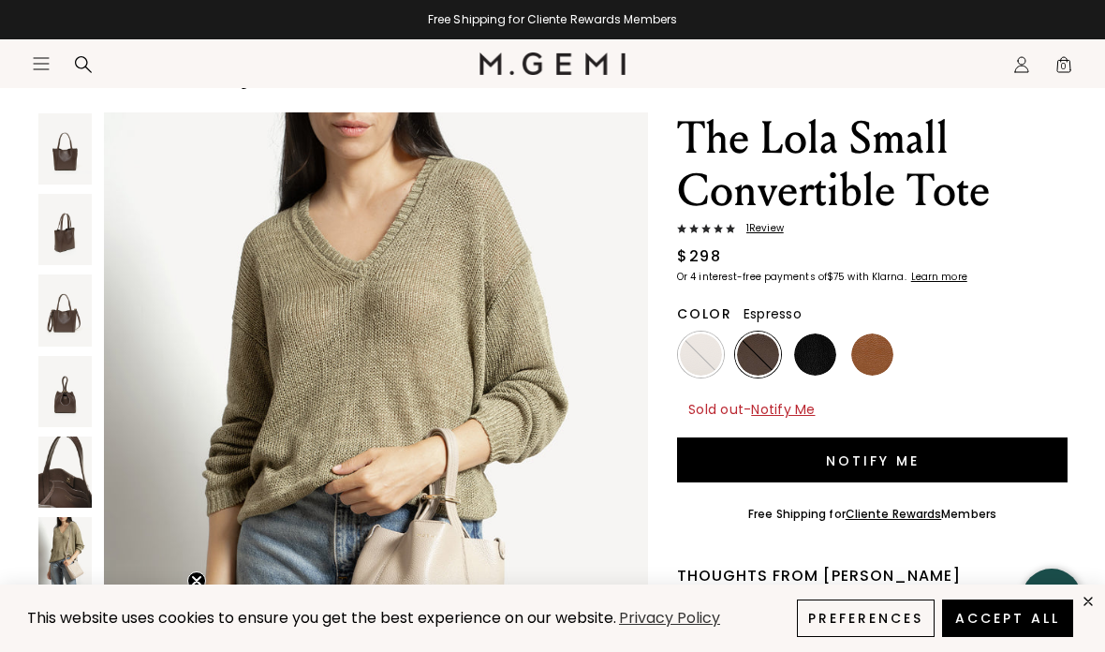
click at [881, 360] on img at bounding box center [872, 354] width 42 height 42
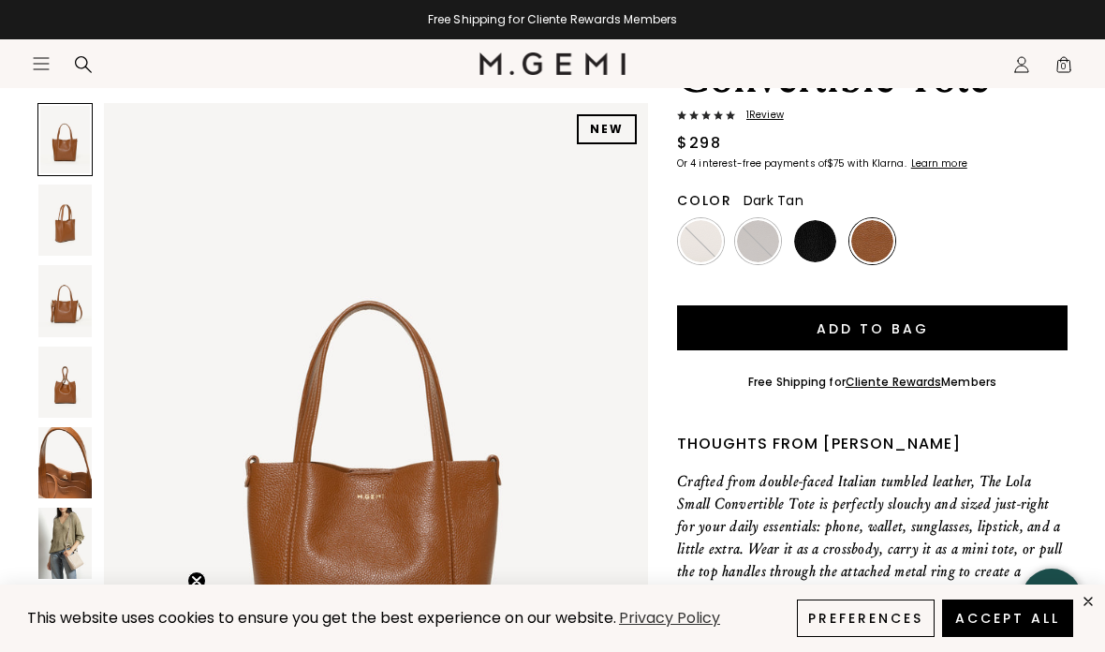
scroll to position [197, 0]
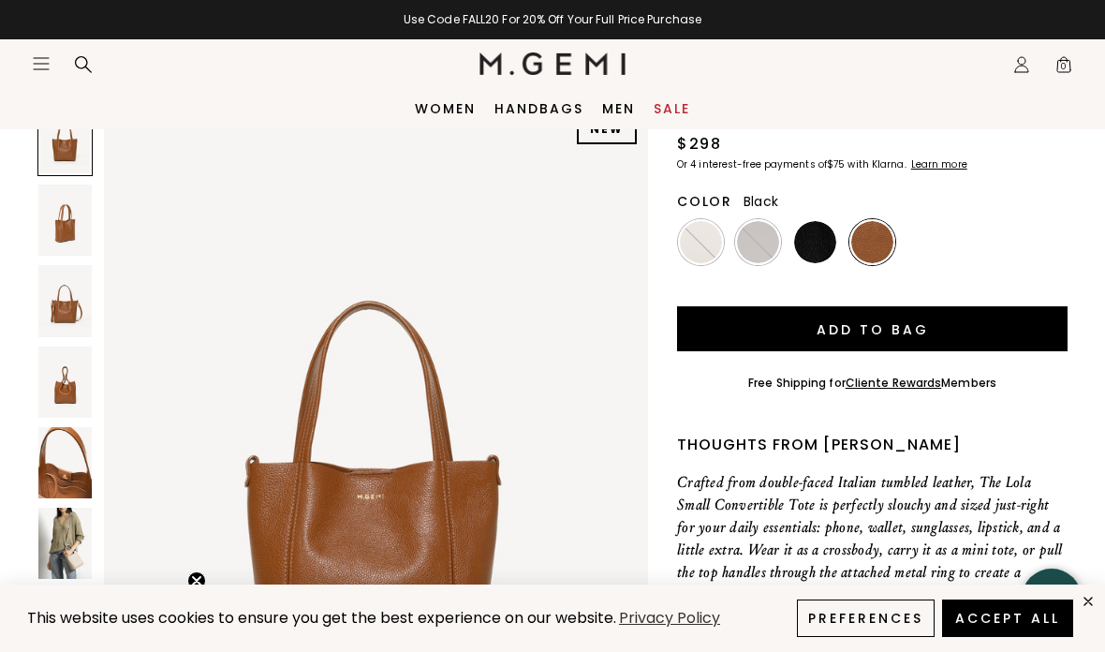
click at [810, 252] on img at bounding box center [815, 242] width 42 height 42
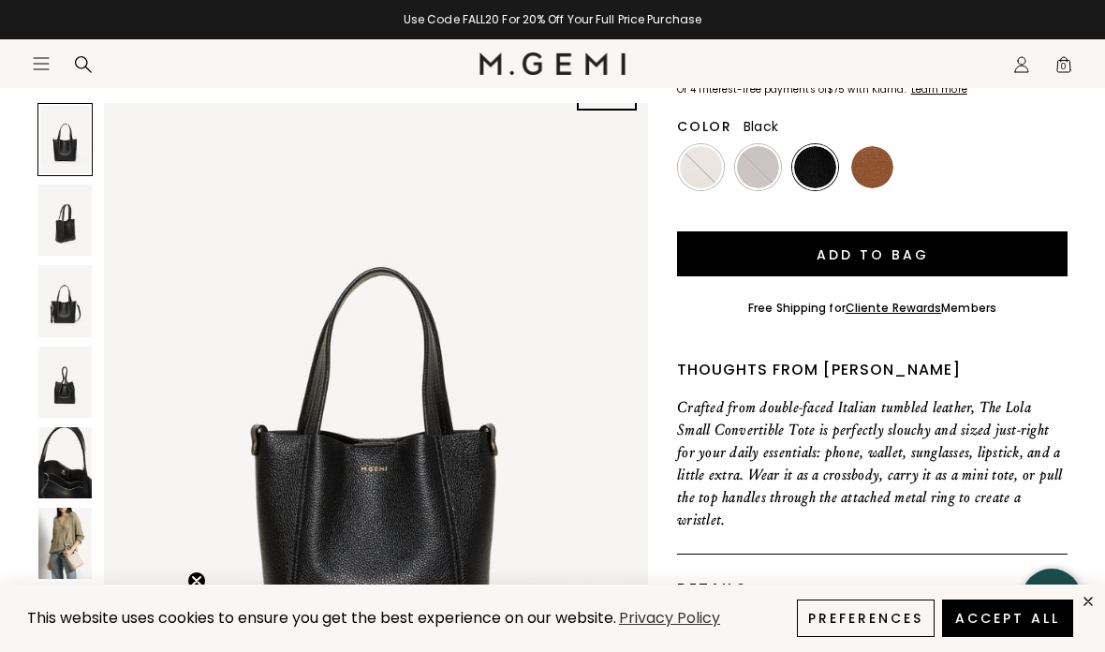
click at [59, 227] on img at bounding box center [64, 220] width 53 height 71
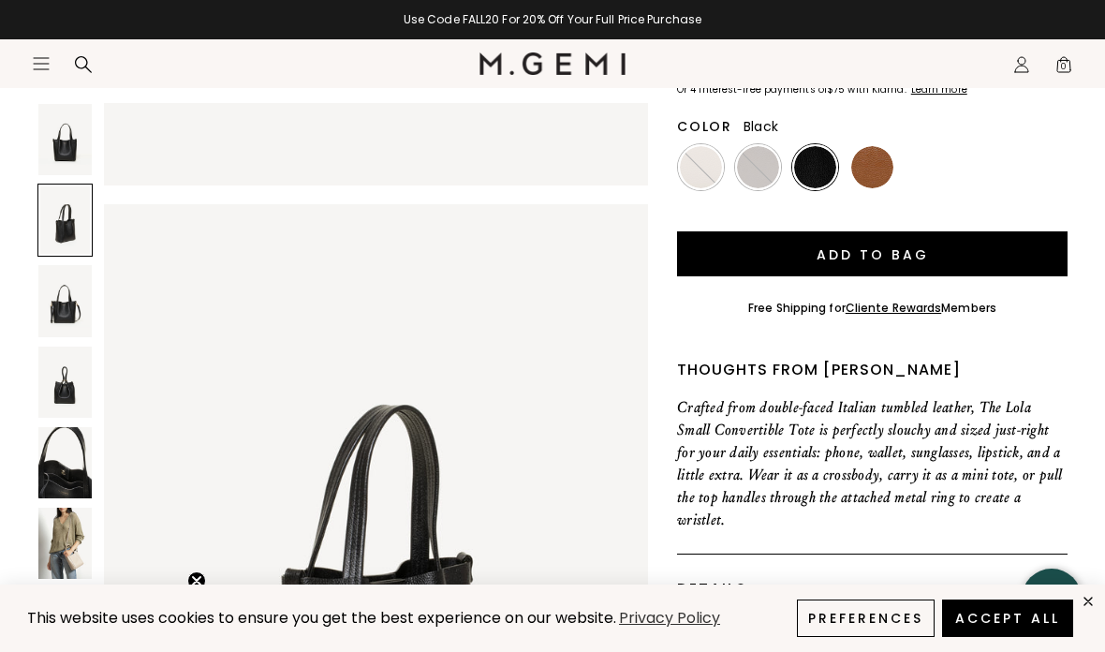
scroll to position [744, 0]
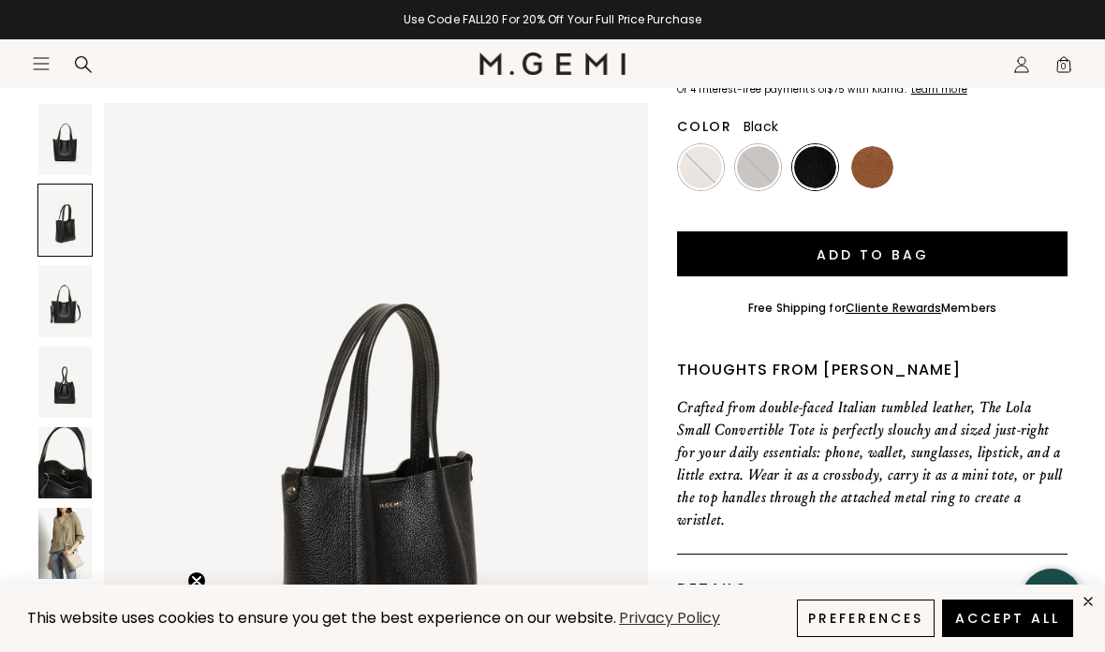
click at [67, 319] on img at bounding box center [64, 300] width 53 height 71
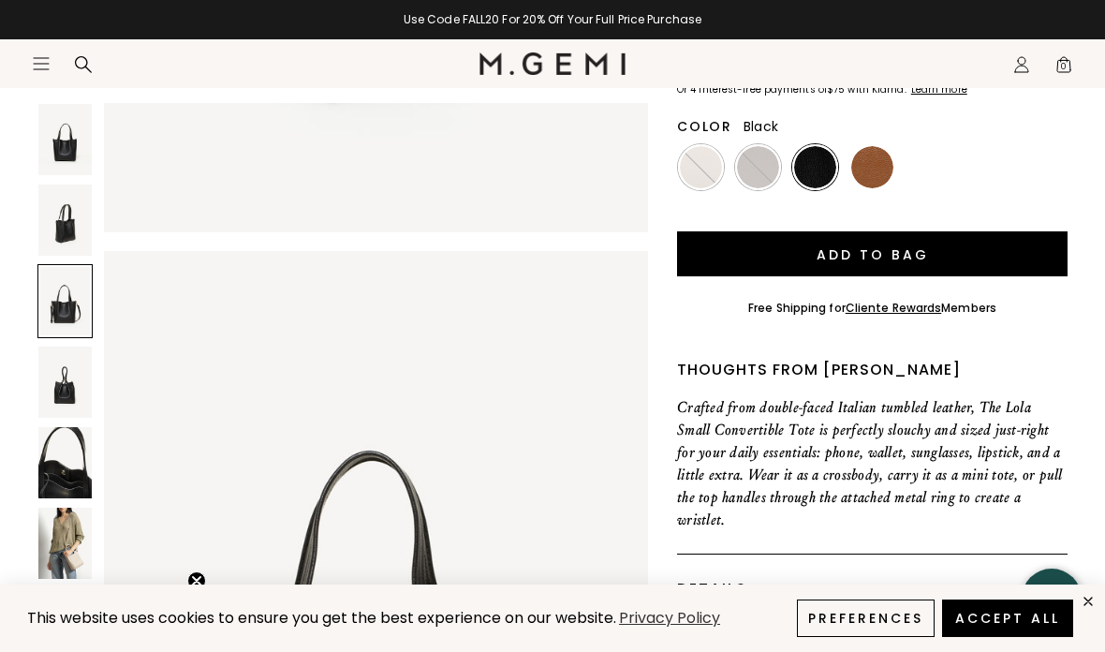
scroll to position [1488, 0]
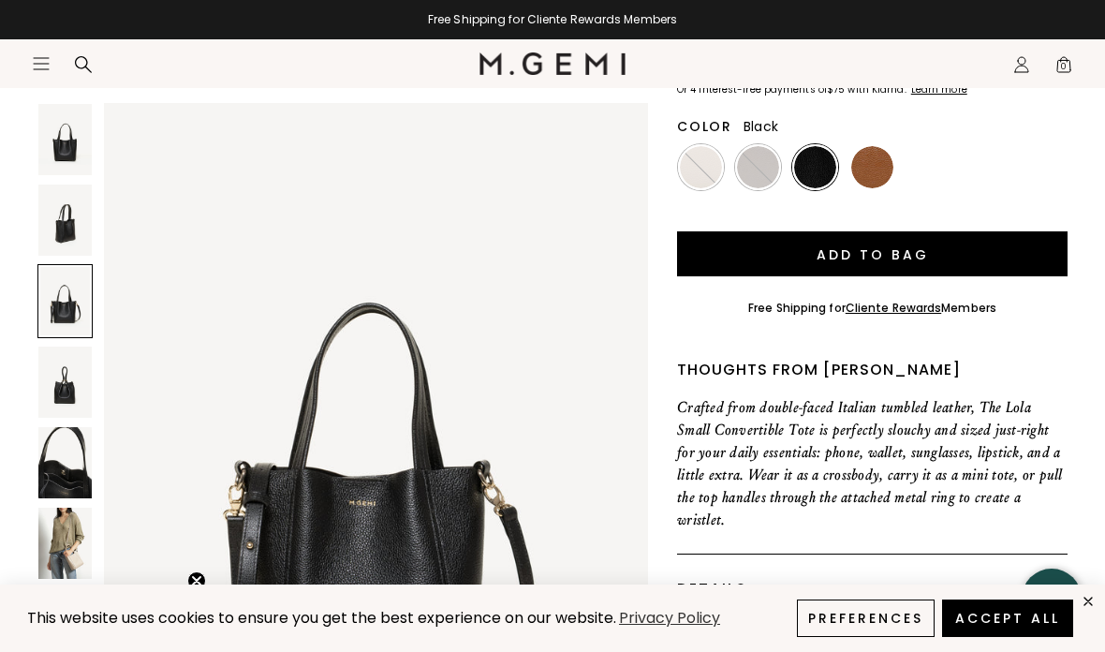
click at [77, 377] on img at bounding box center [64, 382] width 53 height 71
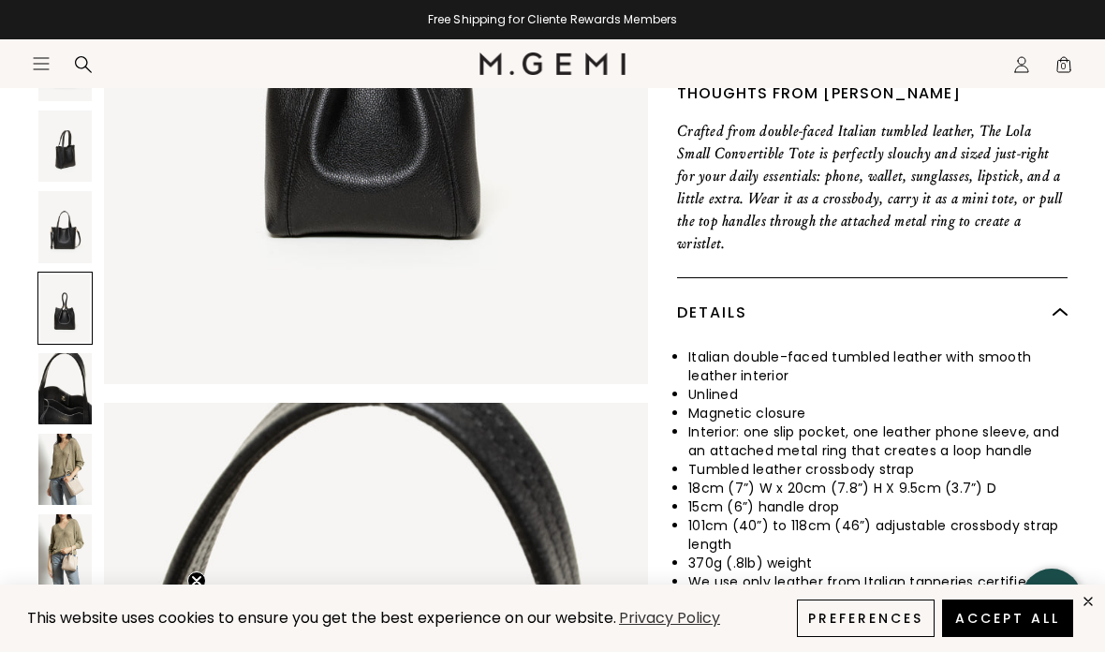
scroll to position [683, 0]
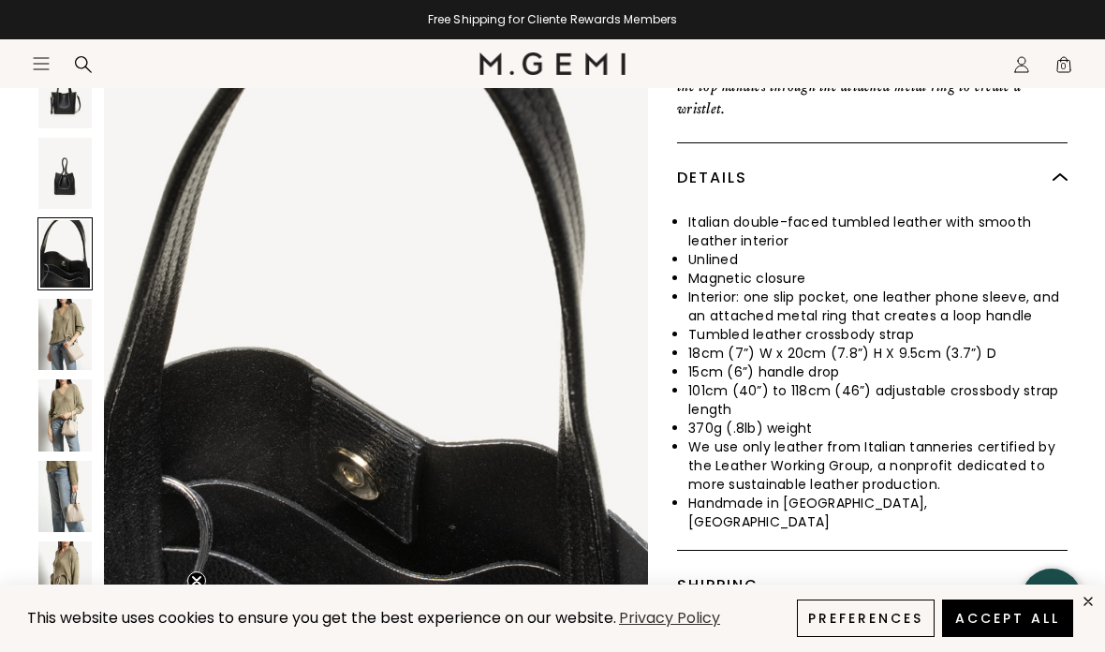
click at [66, 544] on img at bounding box center [64, 576] width 53 height 71
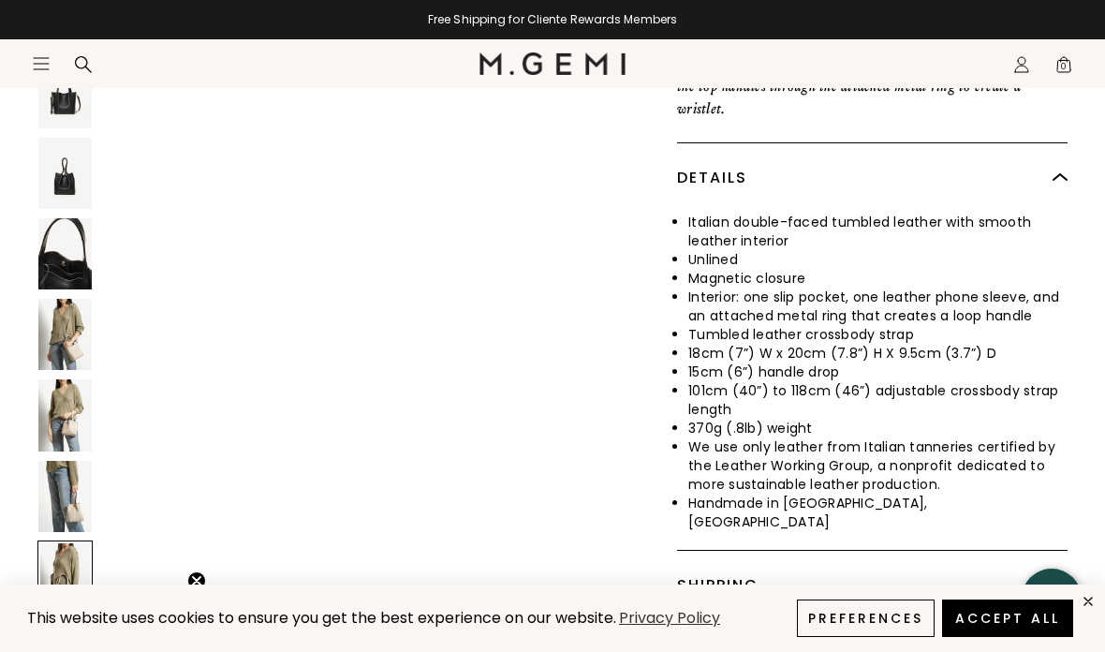
scroll to position [5953, 0]
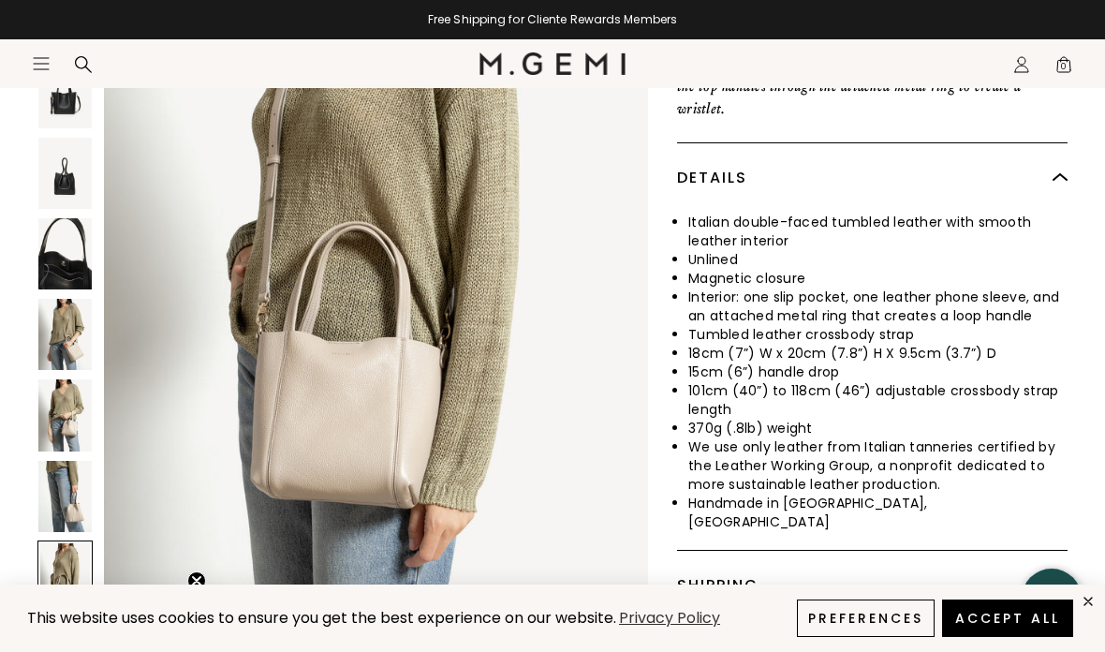
click at [81, 461] on img at bounding box center [64, 496] width 53 height 71
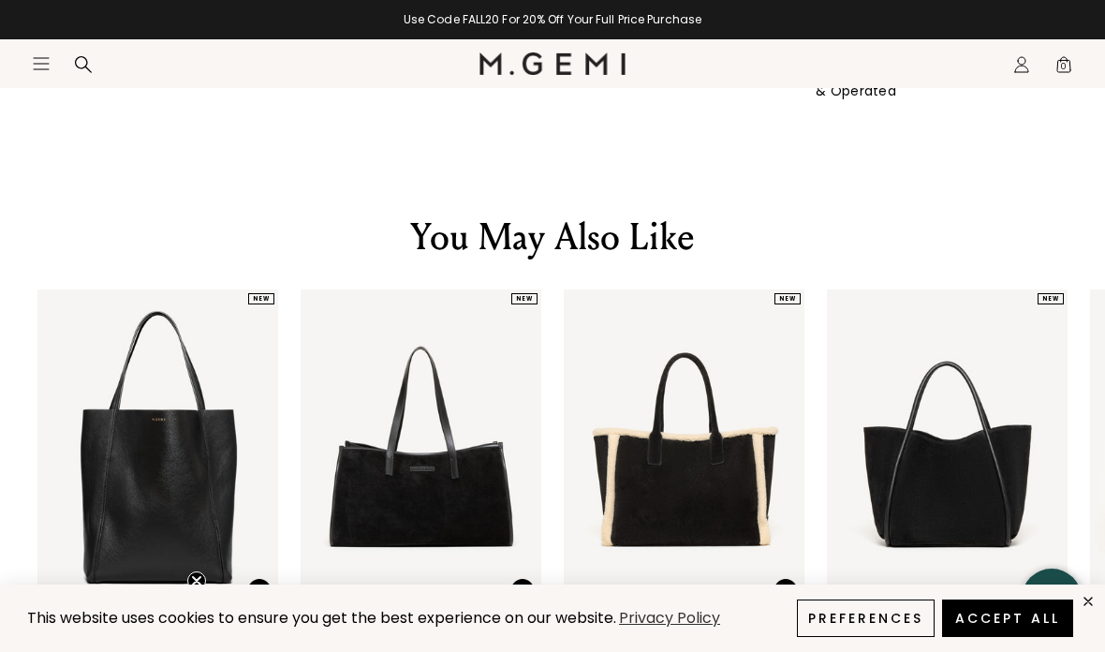
scroll to position [2497, 0]
